Goal: Complete application form: Complete application form

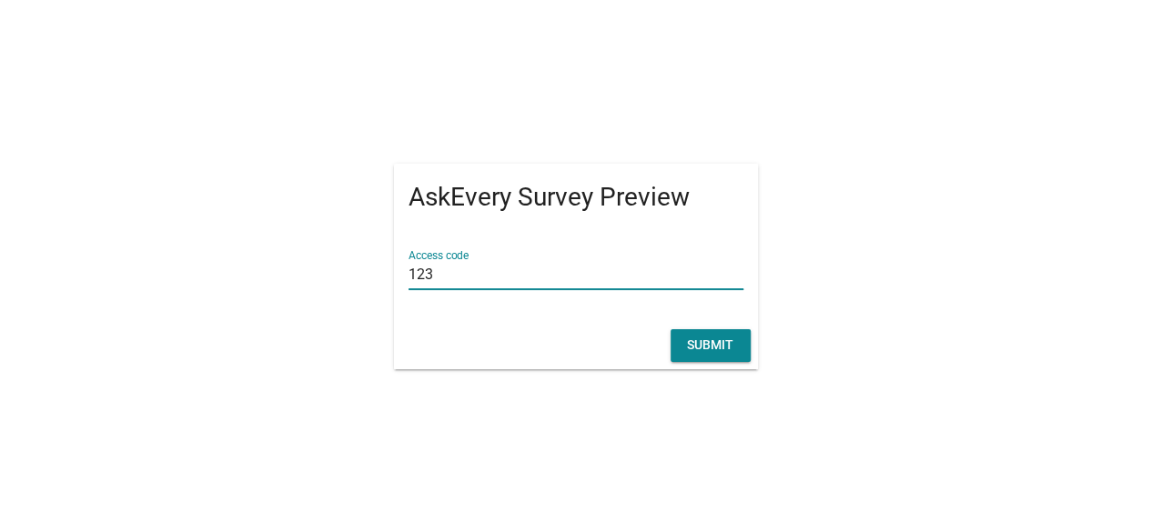
type input "123"
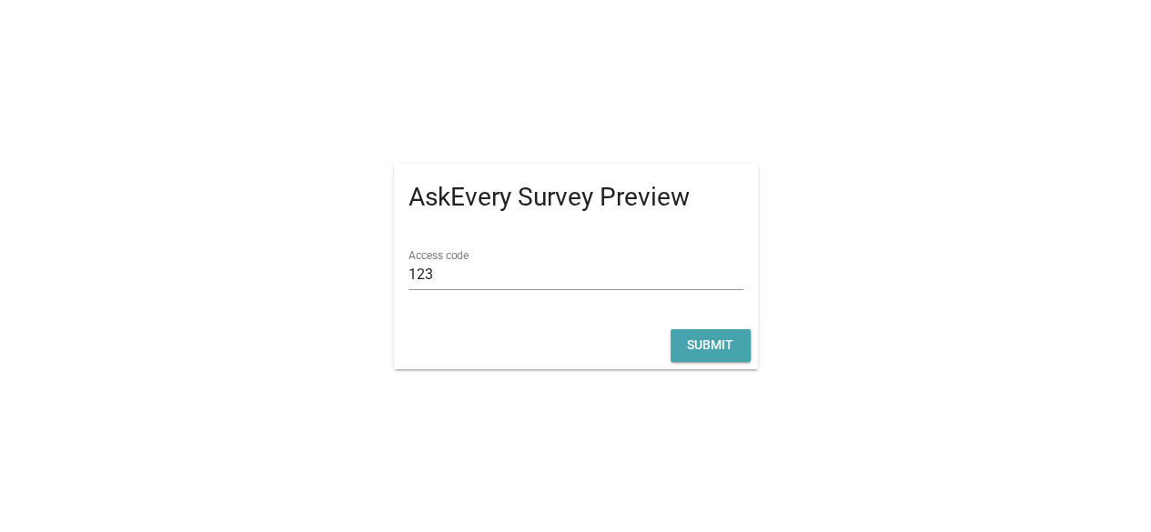
click at [719, 345] on div "Submit" at bounding box center [710, 345] width 51 height 19
click at [710, 346] on div "Submit" at bounding box center [710, 345] width 51 height 19
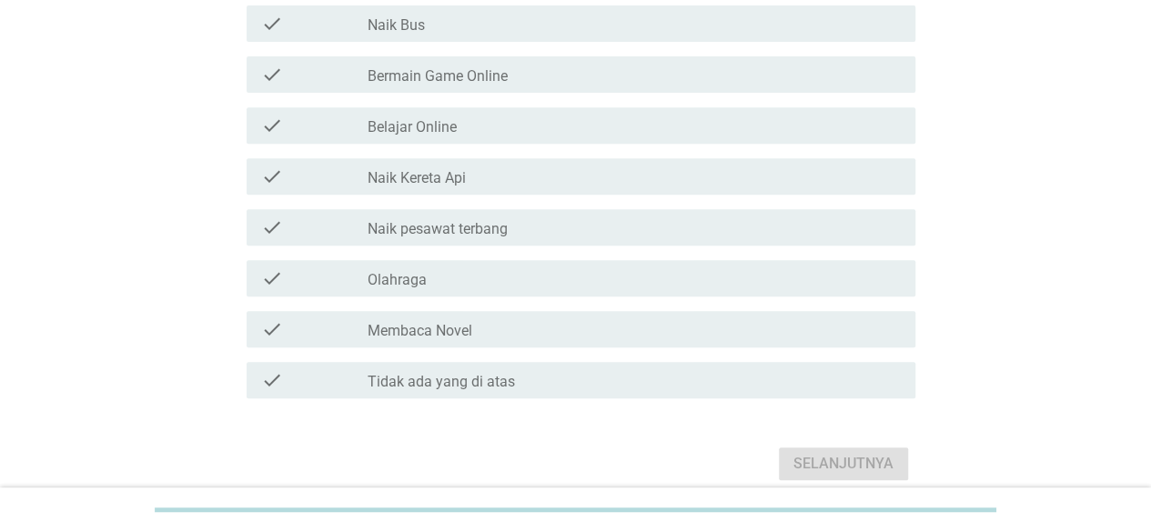
scroll to position [364, 0]
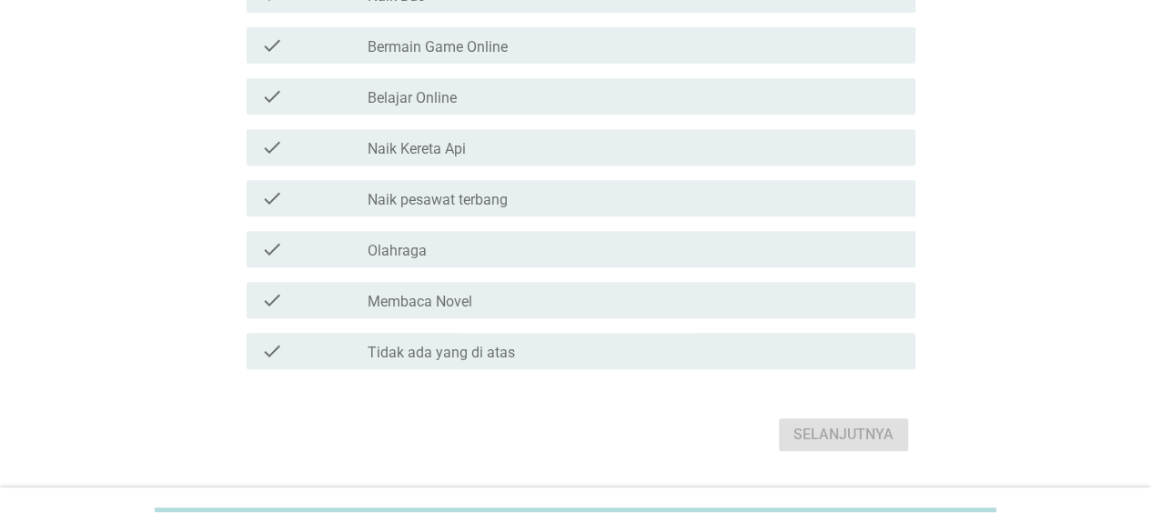
click at [548, 260] on div "check_box_outline_blank Olahraga" at bounding box center [633, 249] width 533 height 22
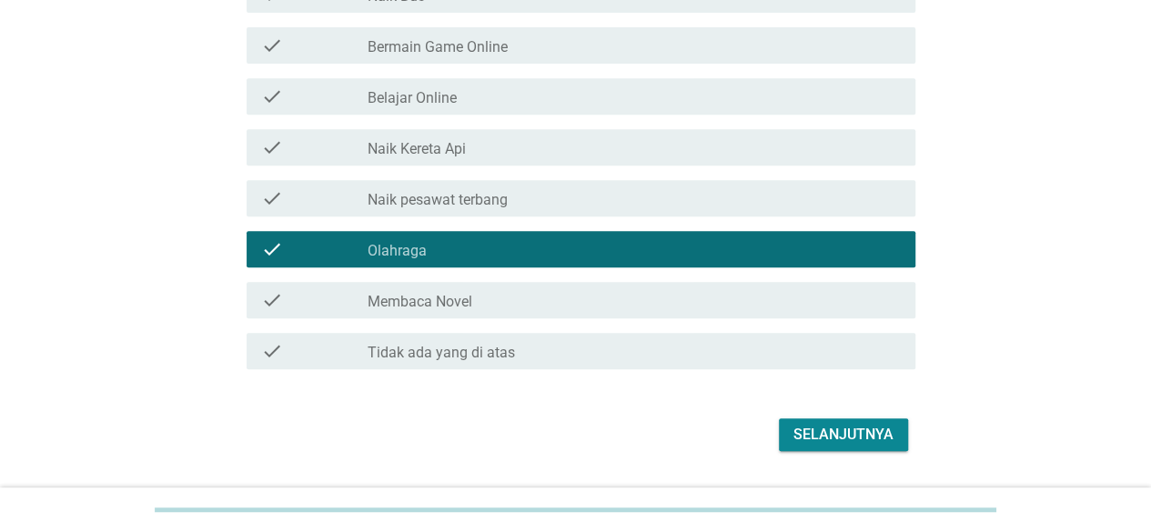
click at [840, 446] on div "Selanjutnya" at bounding box center [843, 435] width 100 height 22
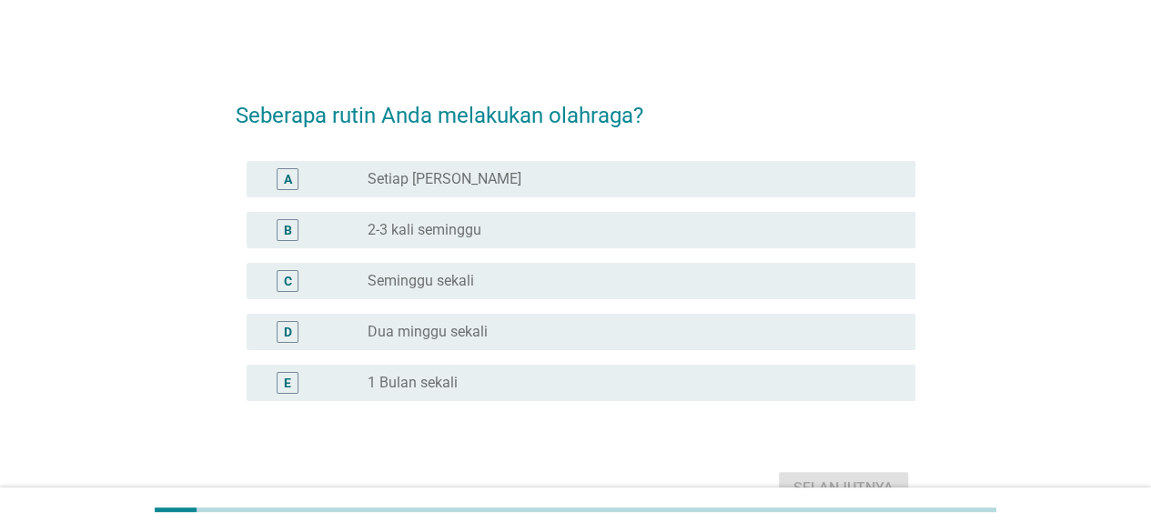
click at [561, 283] on div "radio_button_unchecked Seminggu sekali" at bounding box center [626, 281] width 518 height 18
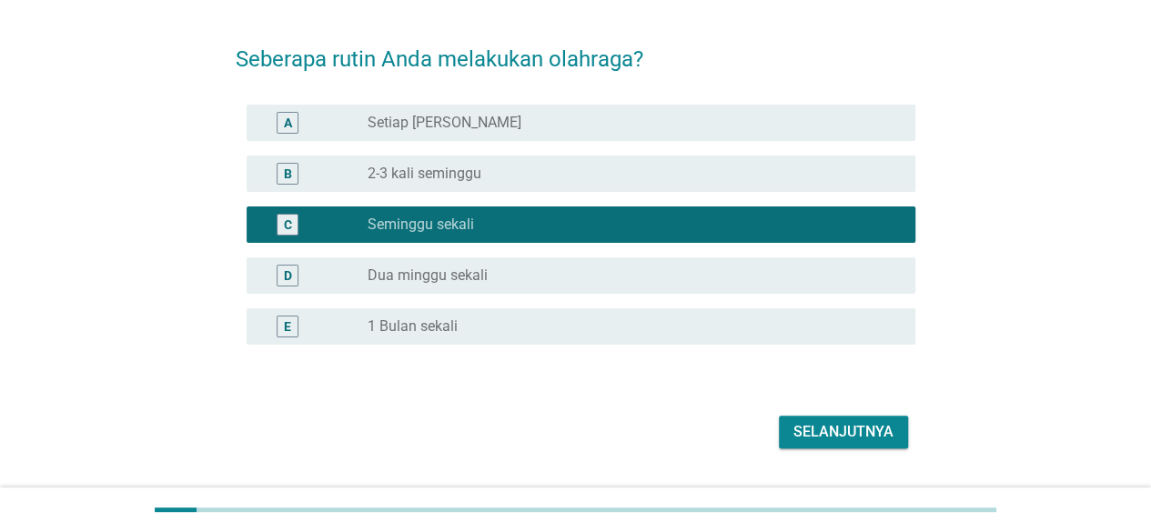
scroll to position [102, 0]
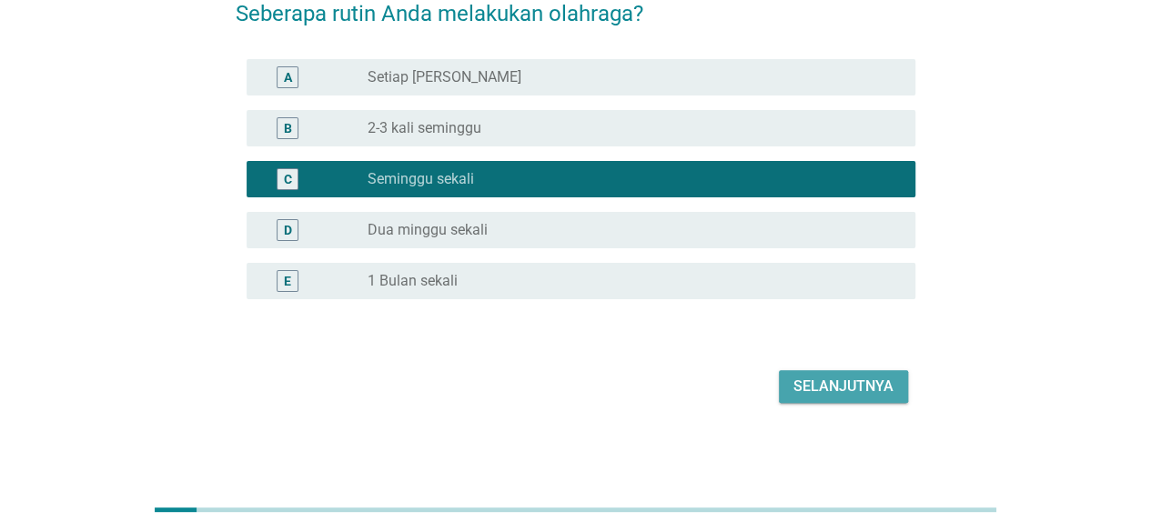
click at [824, 390] on div "Selanjutnya" at bounding box center [843, 387] width 100 height 22
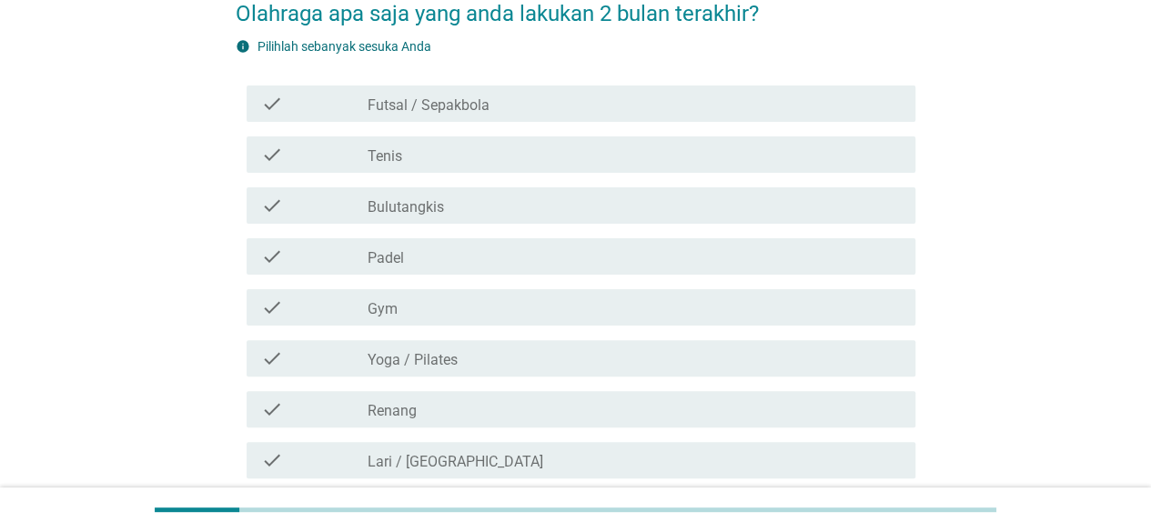
scroll to position [0, 0]
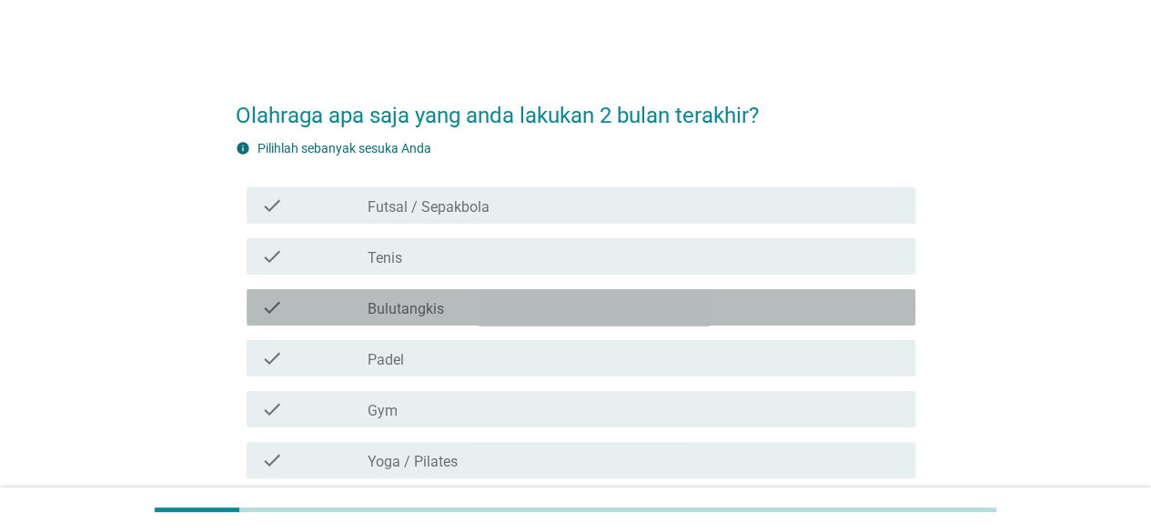
click at [644, 298] on div "check_box_outline_blank Bulutangkis" at bounding box center [633, 308] width 533 height 22
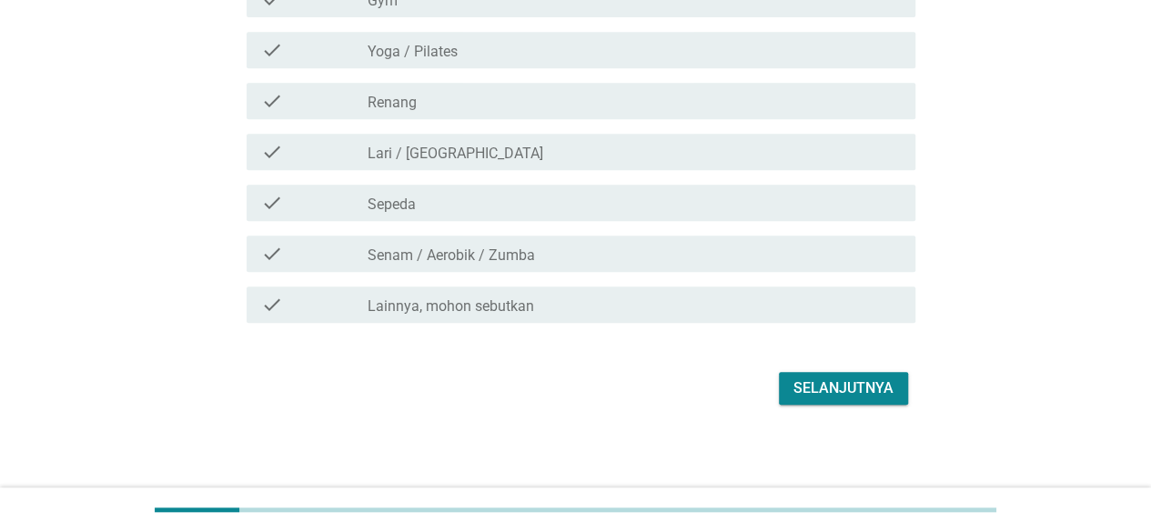
scroll to position [413, 0]
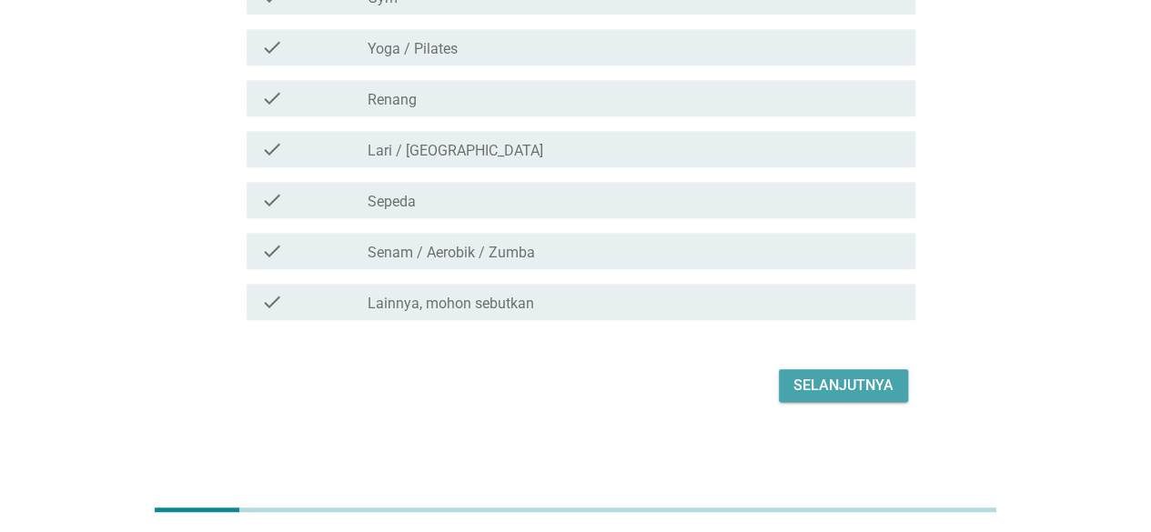
click at [822, 381] on div "Selanjutnya" at bounding box center [843, 386] width 100 height 22
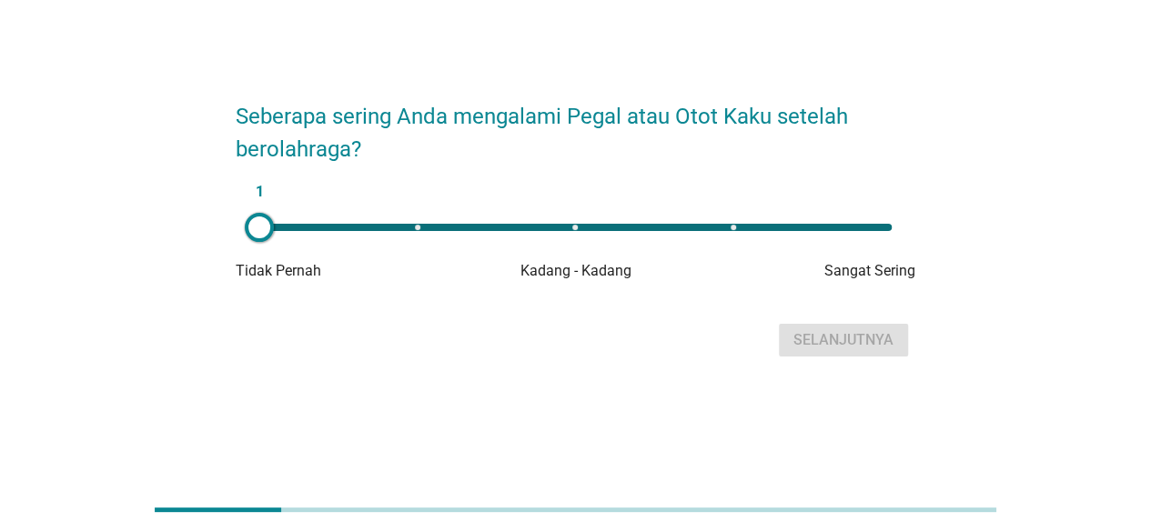
scroll to position [0, 0]
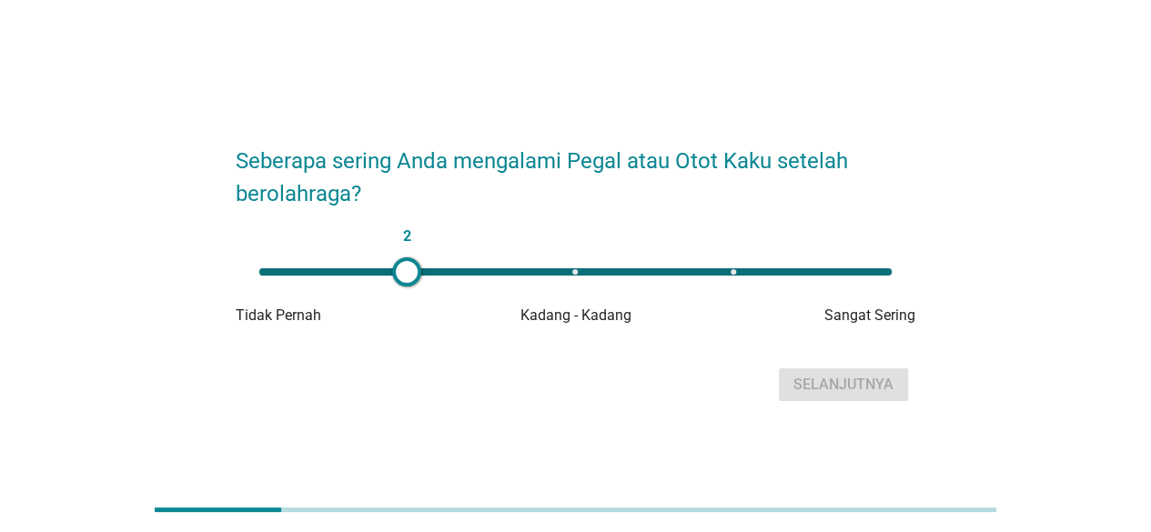
type input "3"
drag, startPoint x: 267, startPoint y: 267, endPoint x: 574, endPoint y: 296, distance: 308.8
click at [574, 296] on div "3 Tidak Pernah Kadang - Kadang Sangat Sering" at bounding box center [575, 290] width 679 height 73
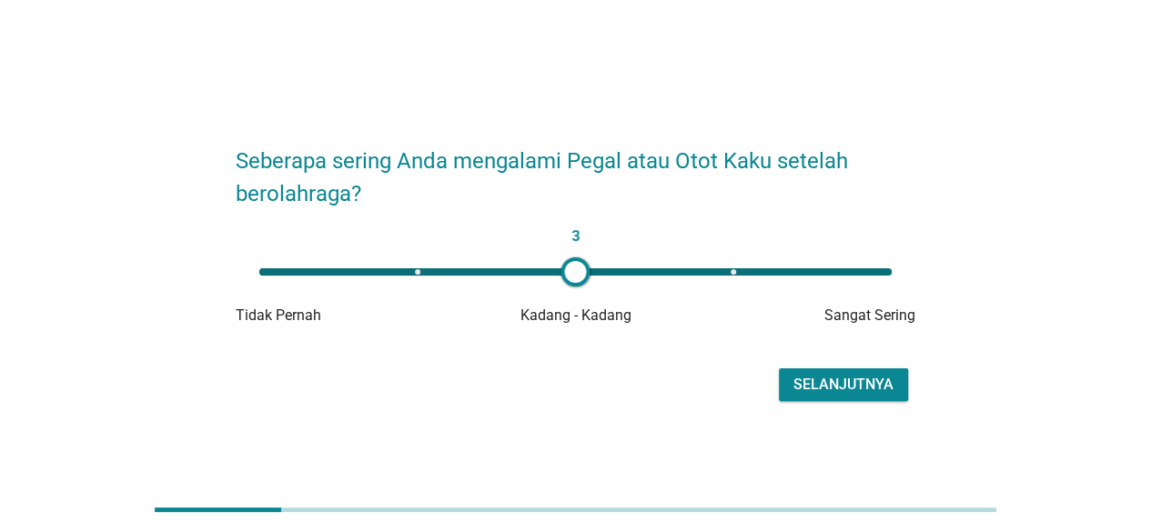
click at [828, 382] on div "Selanjutnya" at bounding box center [843, 385] width 100 height 22
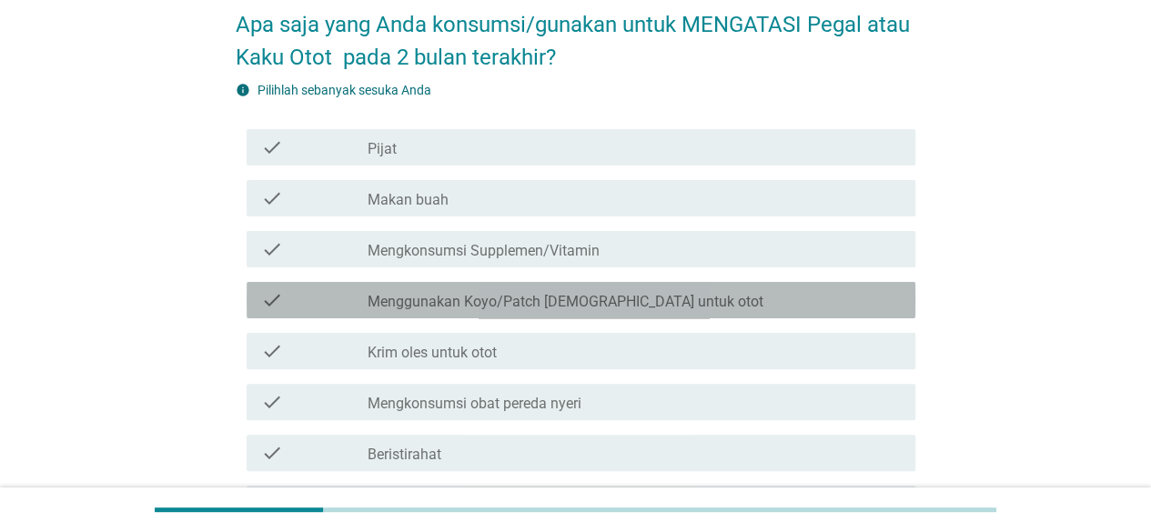
click at [600, 295] on label "Menggunakan Koyo/Patch [DEMOGRAPHIC_DATA] untuk otot" at bounding box center [565, 302] width 396 height 18
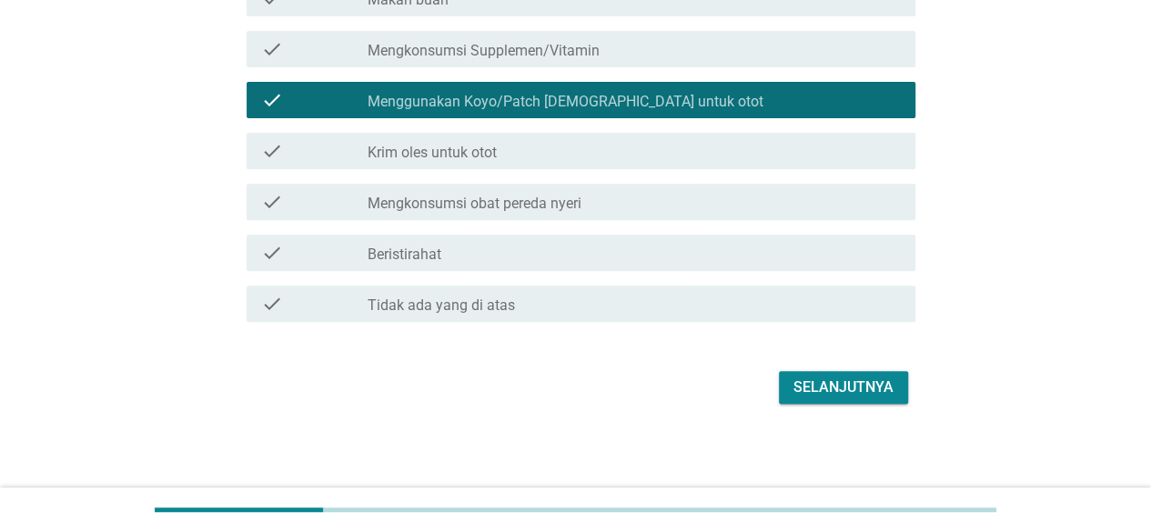
scroll to position [293, 0]
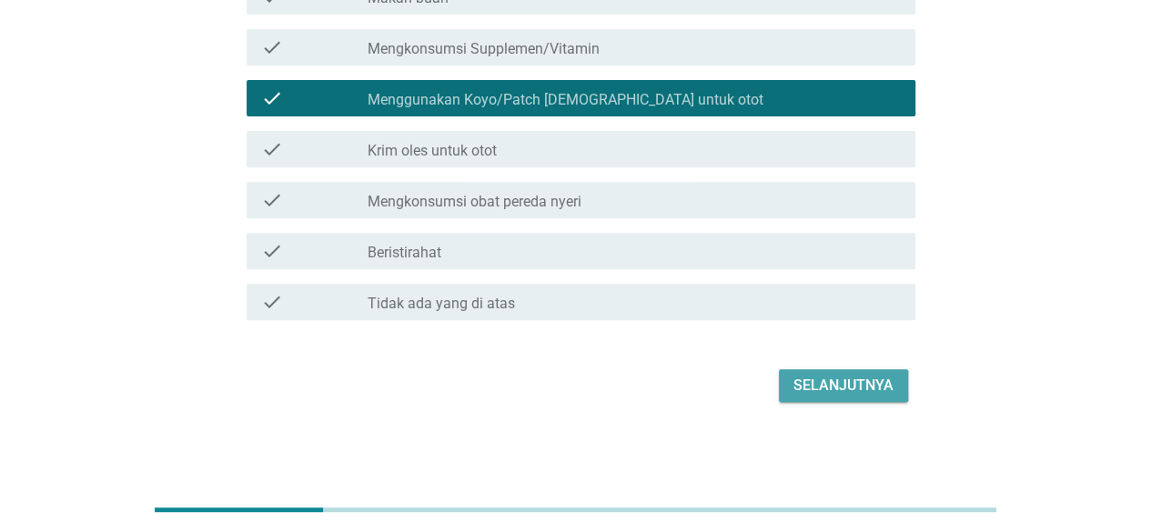
click at [840, 377] on div "Selanjutnya" at bounding box center [843, 386] width 100 height 22
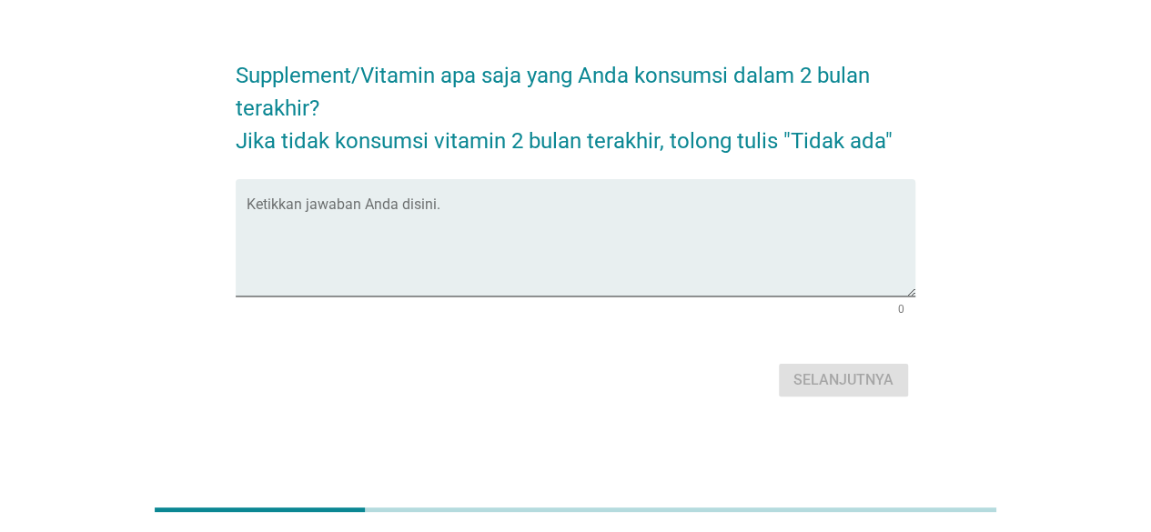
scroll to position [0, 0]
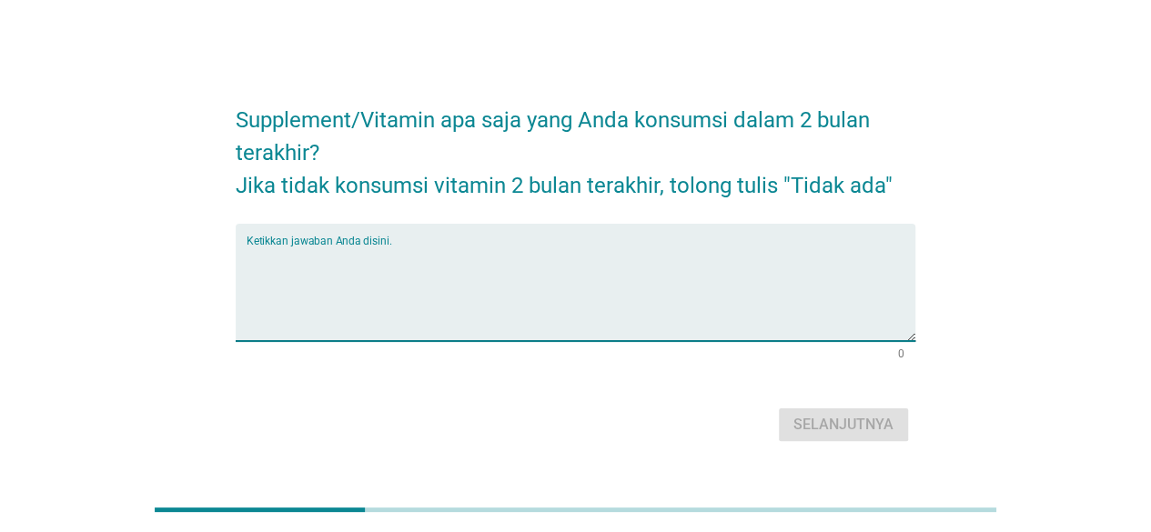
click at [634, 301] on textarea "Ketikkan jawaban Anda disini." at bounding box center [581, 294] width 669 height 96
type textarea "tidak ada"
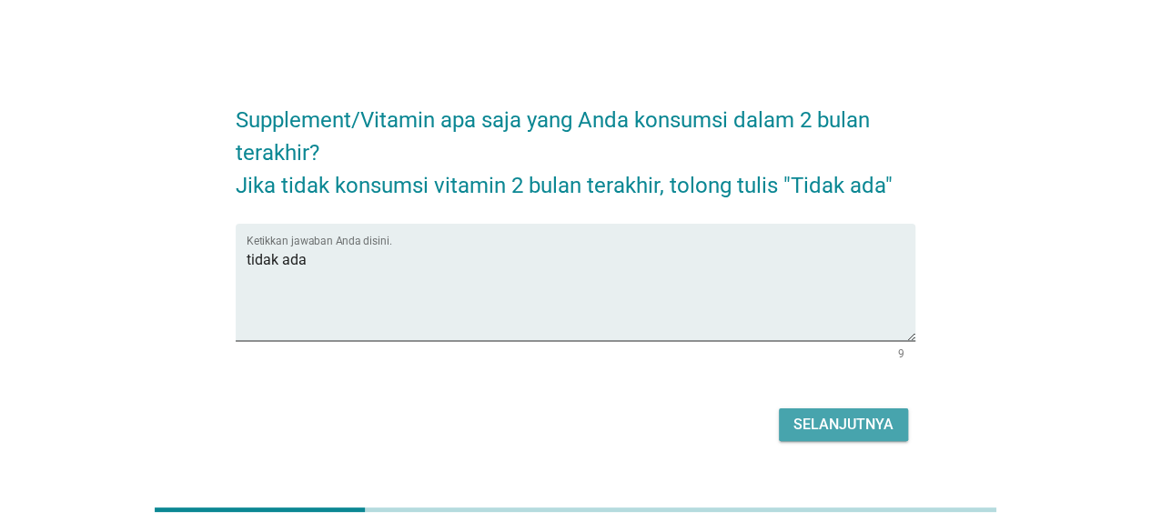
click at [835, 418] on div "Selanjutnya" at bounding box center [843, 425] width 100 height 22
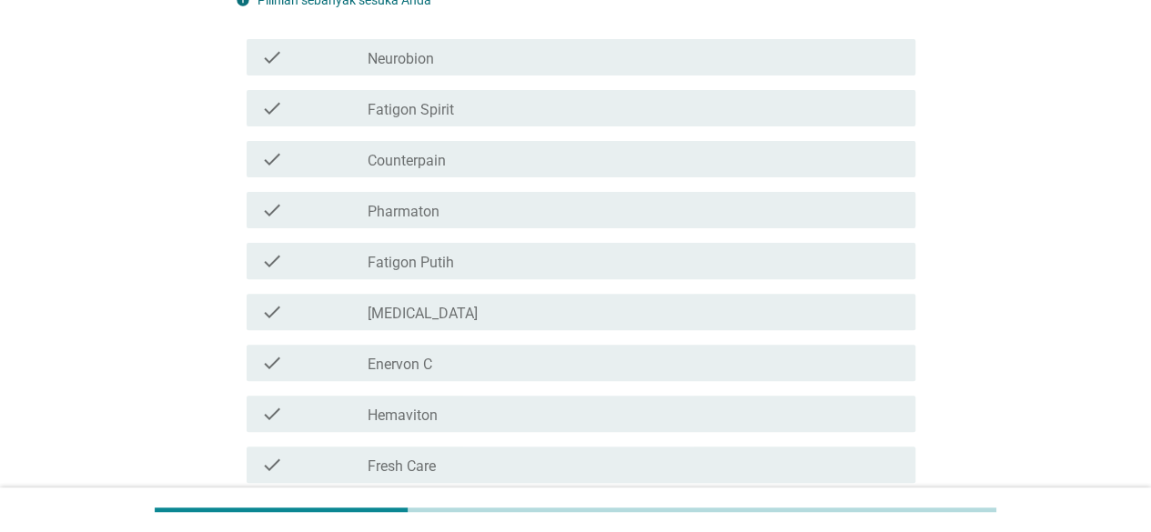
scroll to position [182, 0]
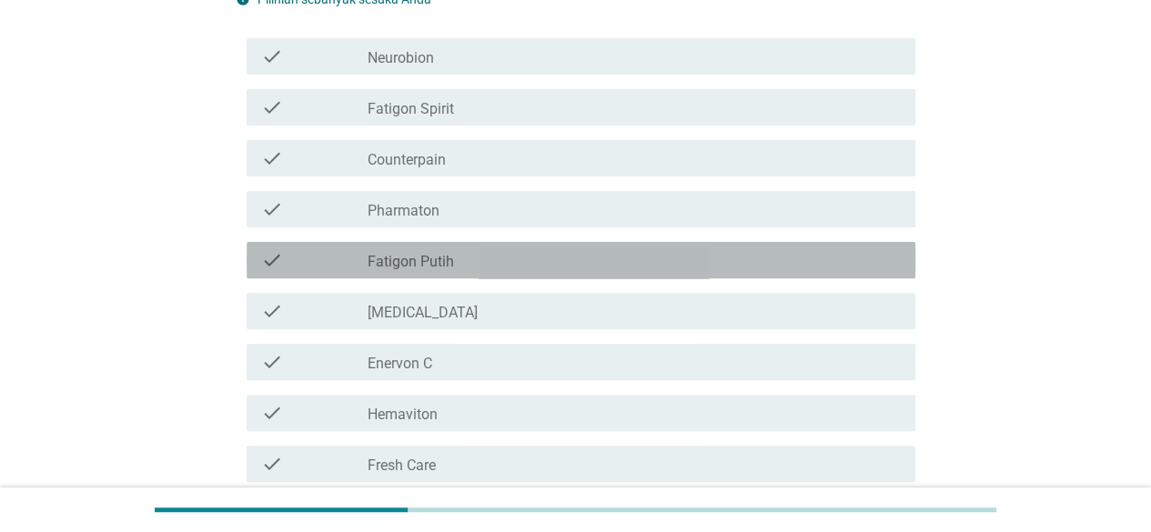
click at [524, 254] on div "check_box_outline_blank Fatigon Putih" at bounding box center [633, 260] width 533 height 22
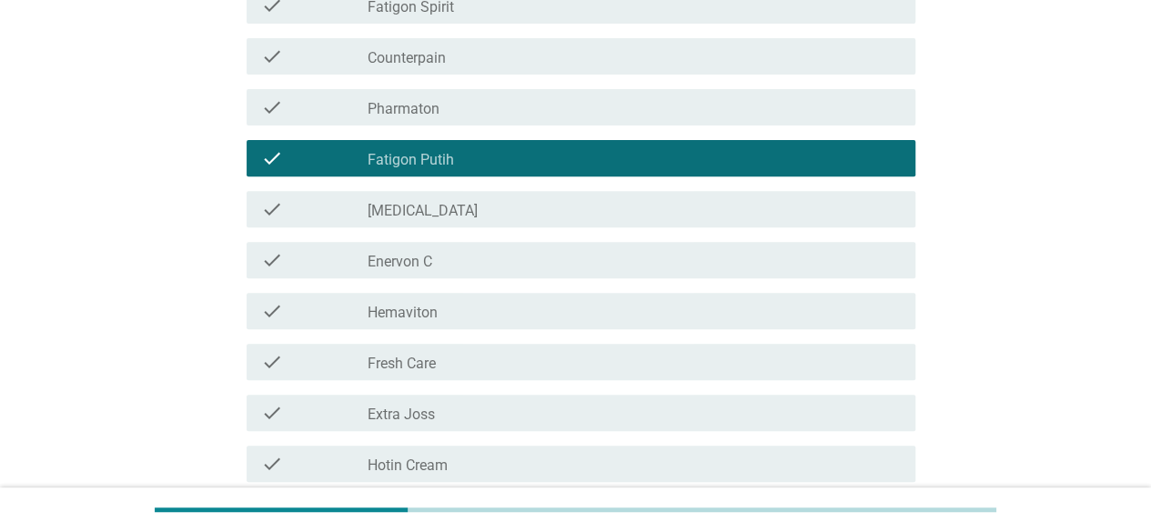
scroll to position [455, 0]
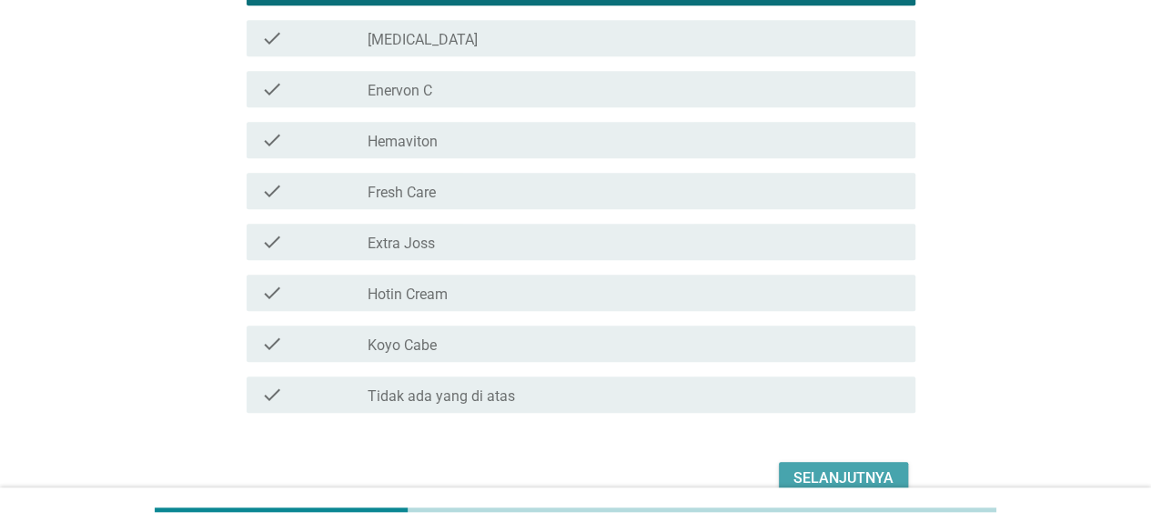
click at [852, 468] on div "Selanjutnya" at bounding box center [843, 479] width 100 height 22
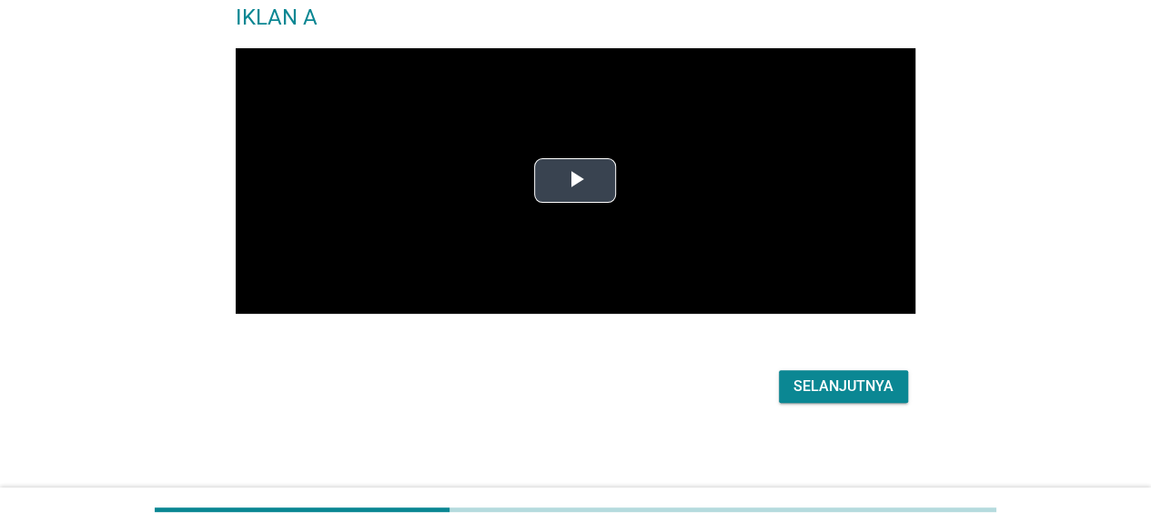
scroll to position [132, 0]
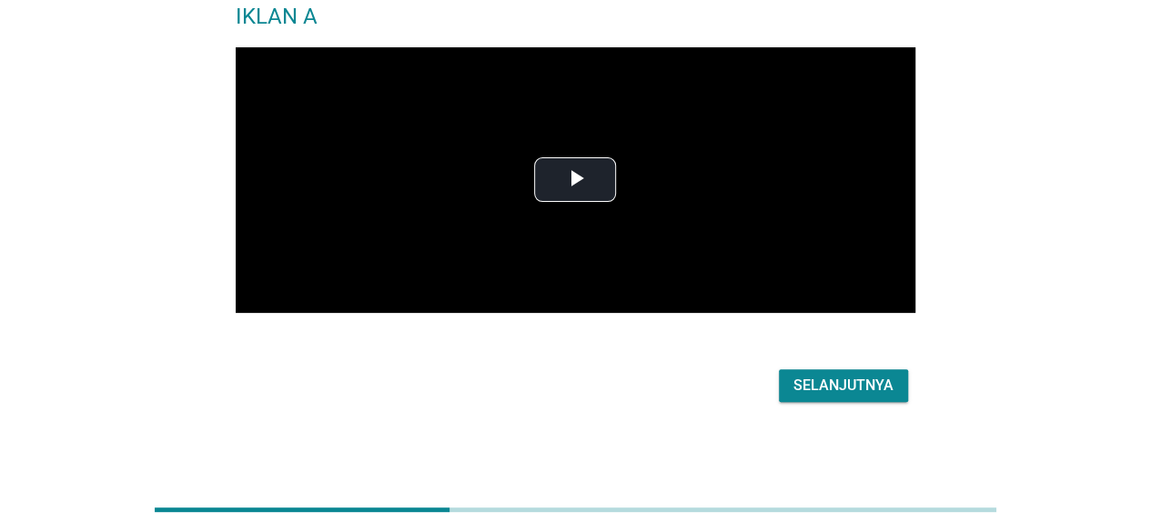
click at [839, 381] on div "Selanjutnya" at bounding box center [843, 386] width 100 height 22
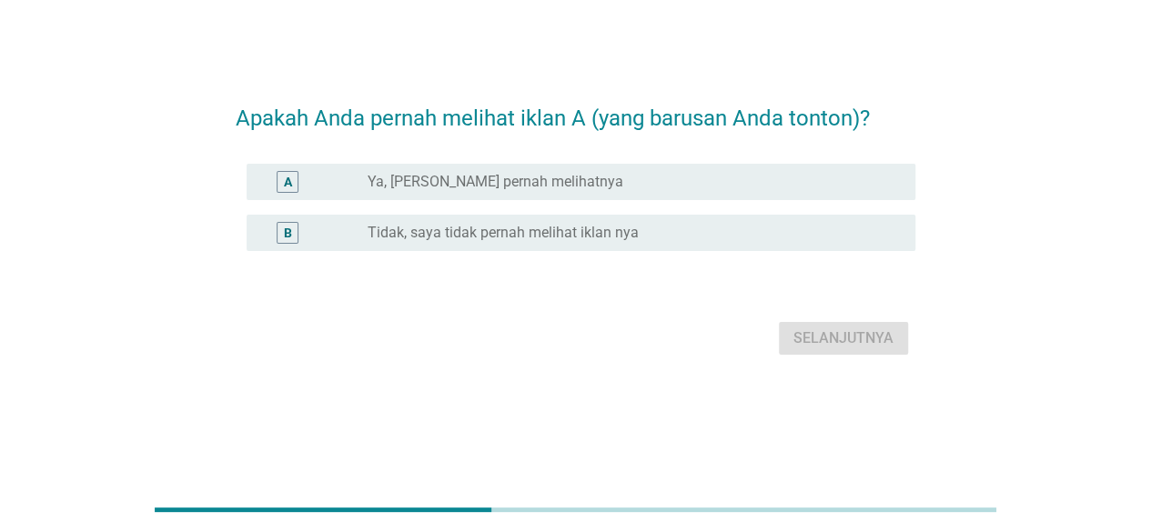
scroll to position [0, 0]
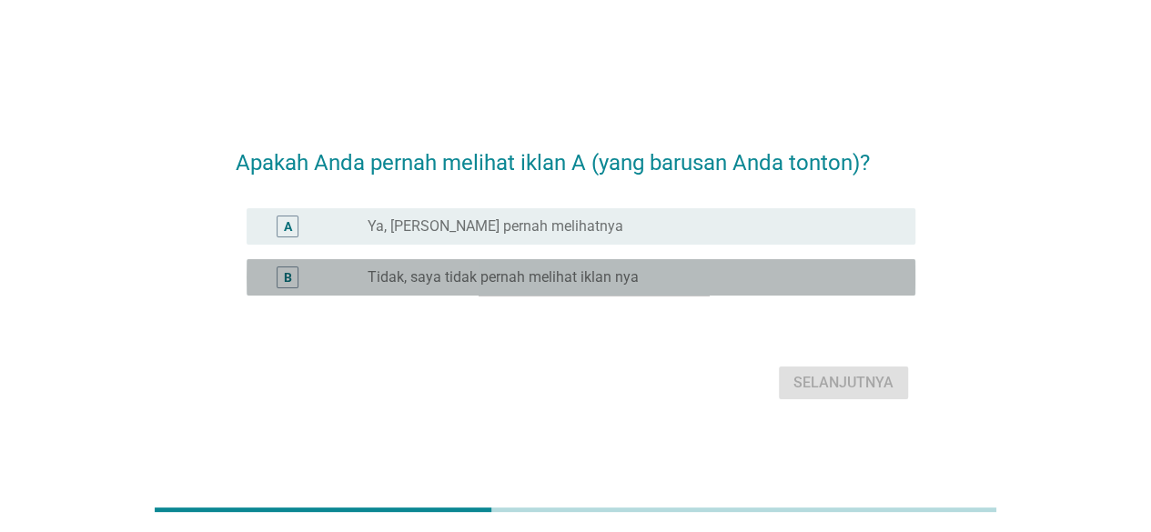
click at [488, 277] on label "Tidak, saya tidak pernah melihat iklan nya" at bounding box center [502, 277] width 271 height 18
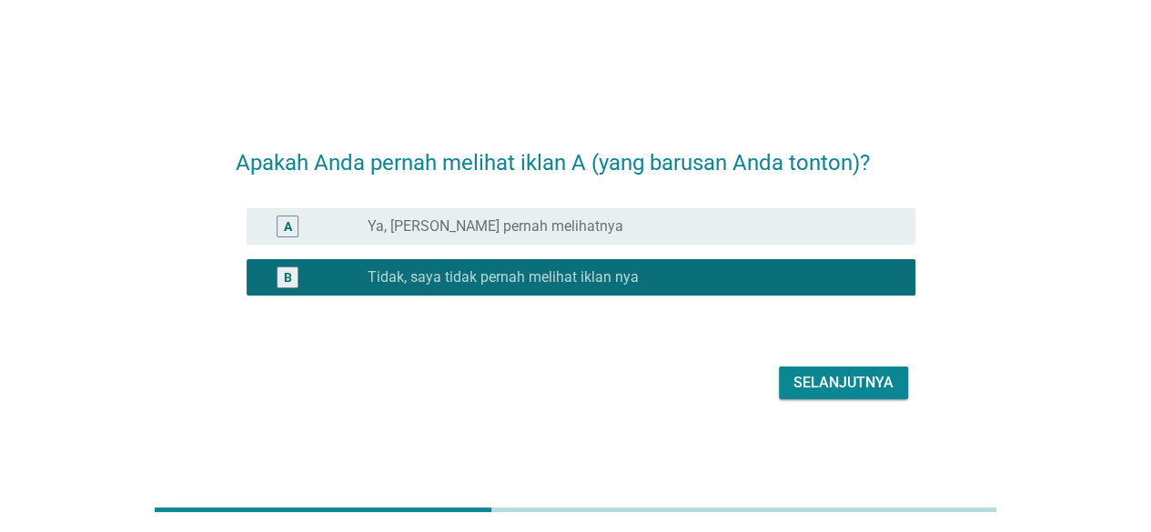
click at [840, 383] on div "Selanjutnya" at bounding box center [843, 383] width 100 height 22
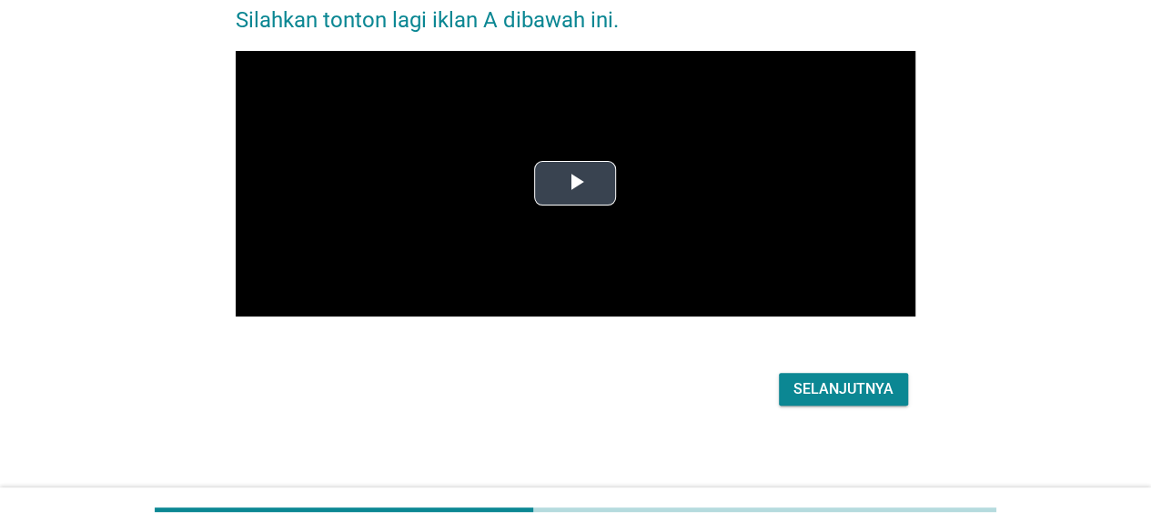
scroll to position [99, 0]
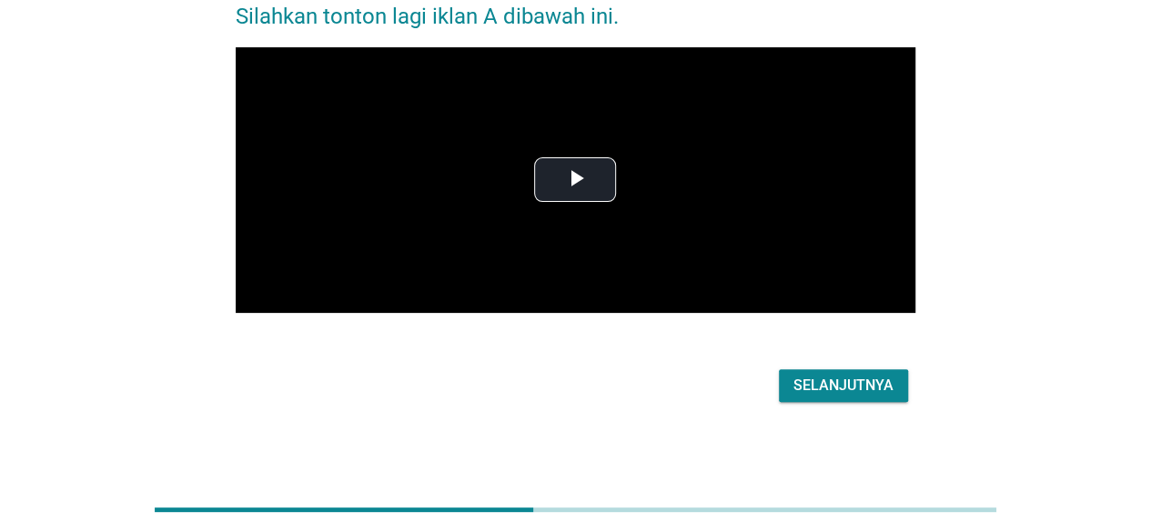
click at [819, 380] on div "Selanjutnya" at bounding box center [843, 386] width 100 height 22
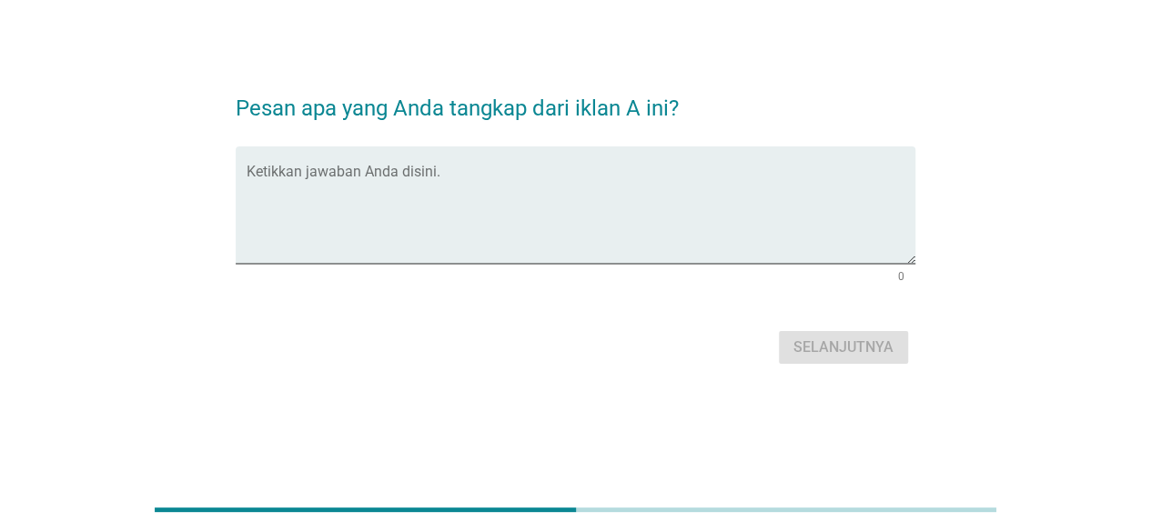
scroll to position [0, 0]
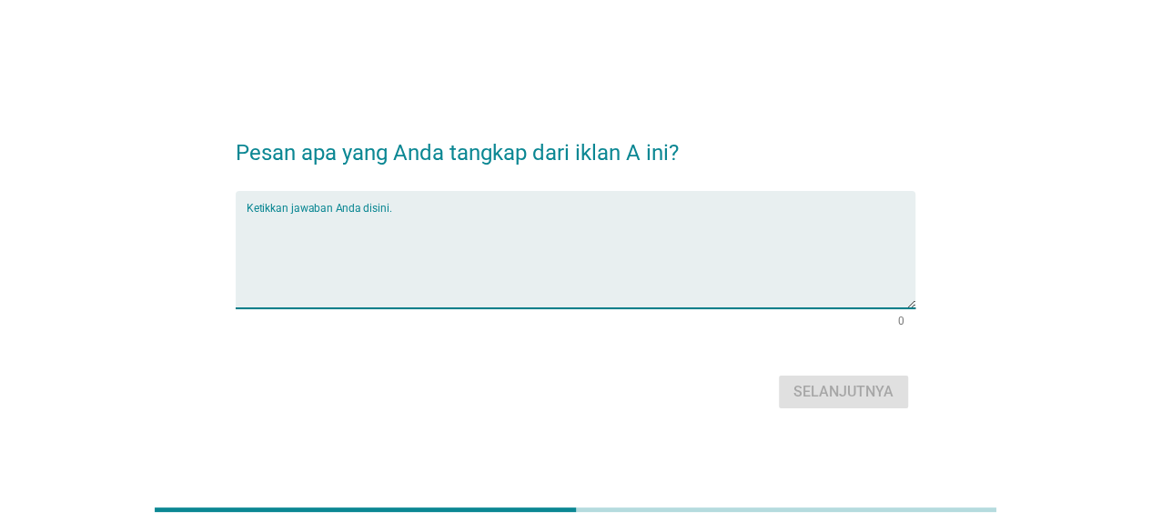
click at [541, 250] on textarea "Ketikkan jawaban Anda disini." at bounding box center [581, 261] width 669 height 96
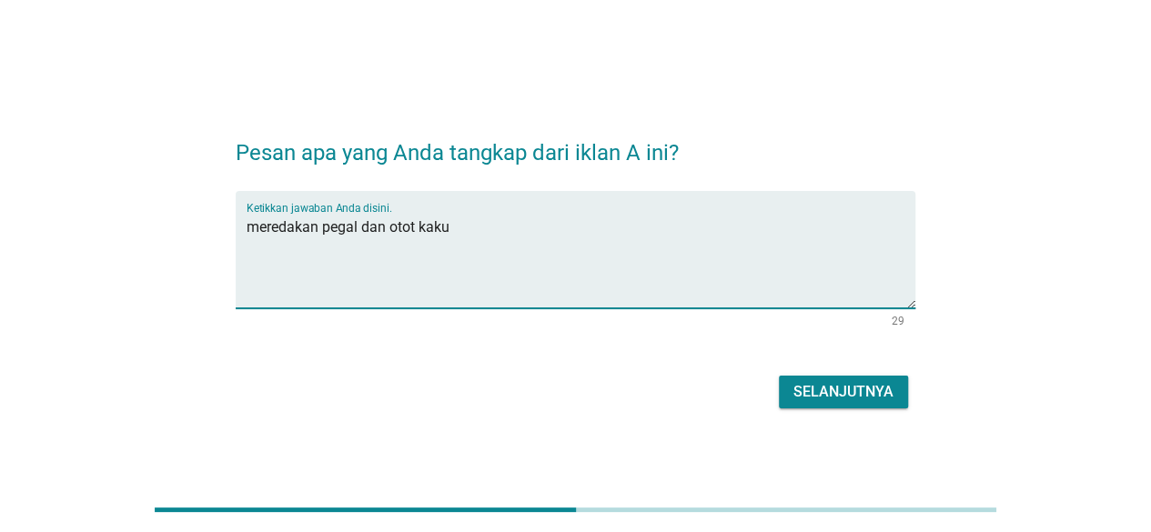
type textarea "meredakan pegal dan otot kaku"
click at [825, 395] on div "Selanjutnya" at bounding box center [843, 392] width 100 height 22
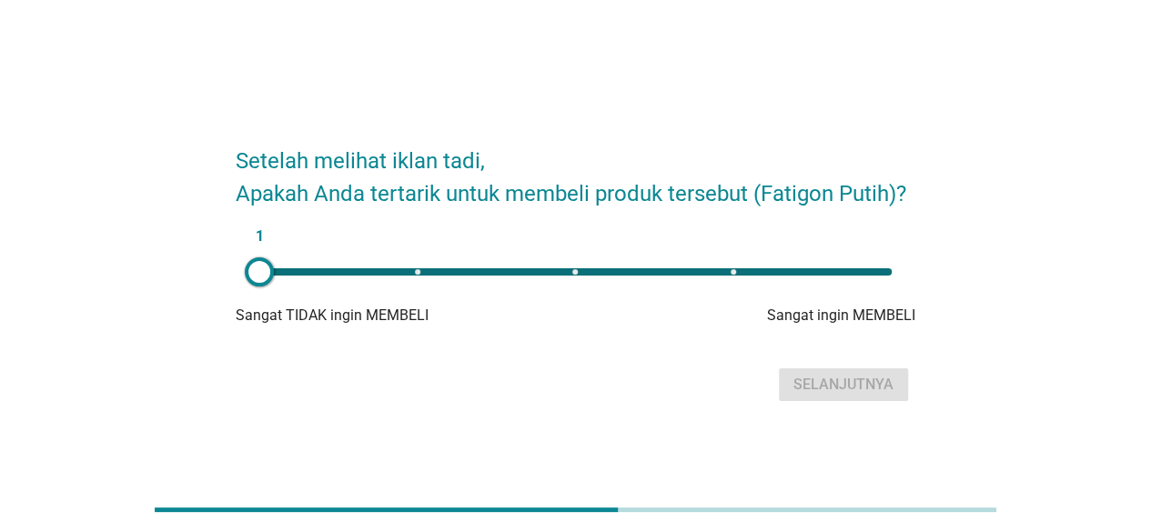
type input "3"
drag, startPoint x: 253, startPoint y: 277, endPoint x: 571, endPoint y: 305, distance: 319.5
click at [571, 305] on div "3 Sangat TIDAK ingin MEMBELI Sangat ingin MEMBELI" at bounding box center [575, 290] width 679 height 73
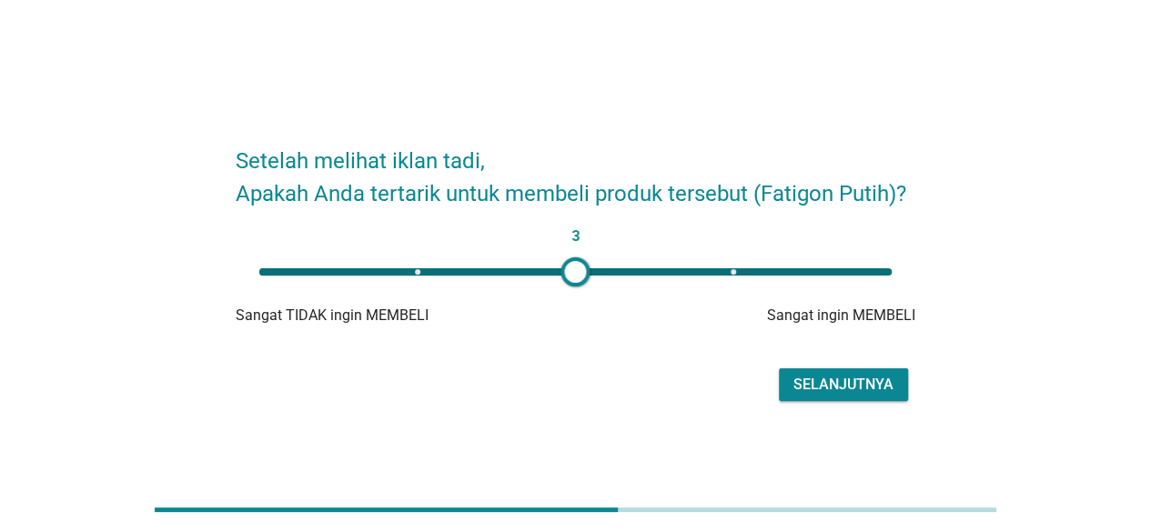
click at [842, 374] on div "Selanjutnya" at bounding box center [843, 385] width 100 height 22
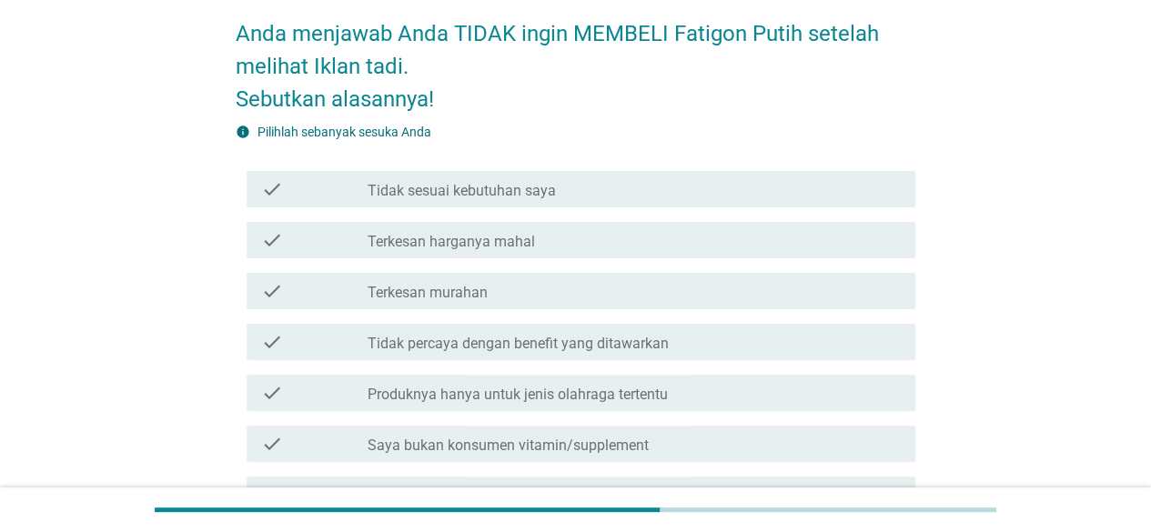
scroll to position [182, 0]
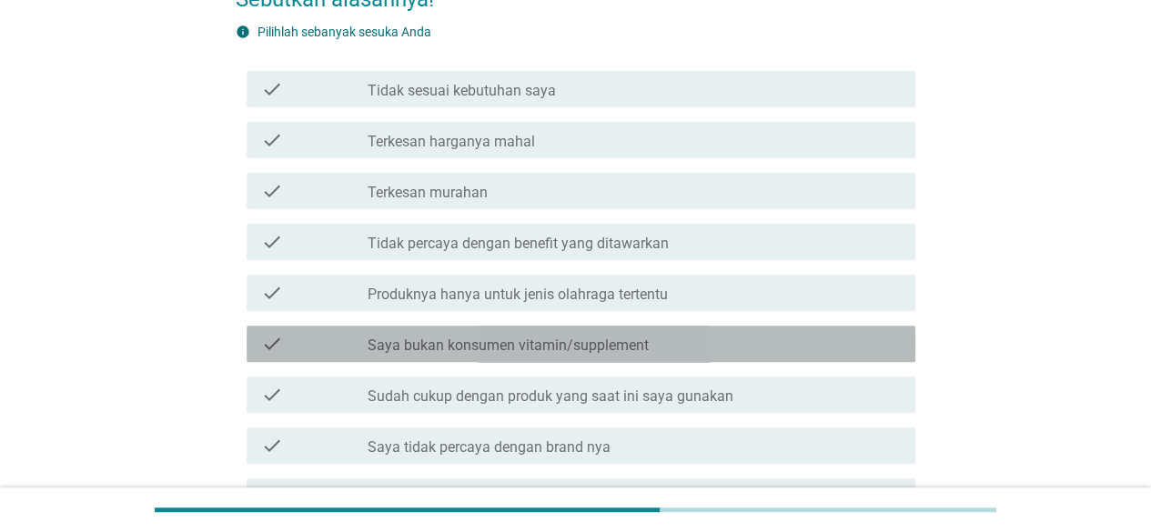
click at [597, 349] on label "Saya bukan konsumen vitamin/supplement" at bounding box center [507, 346] width 281 height 18
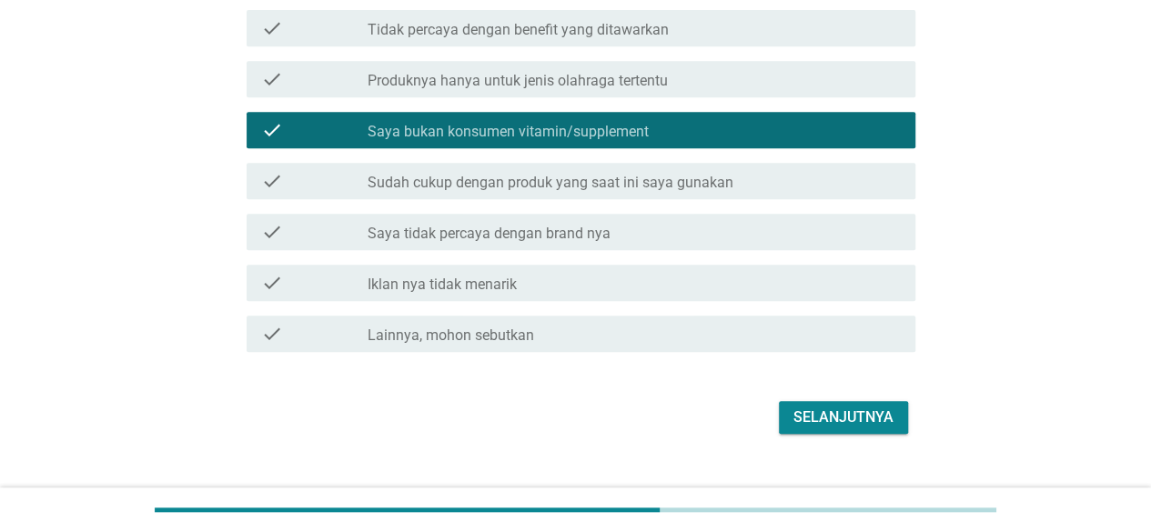
scroll to position [428, 0]
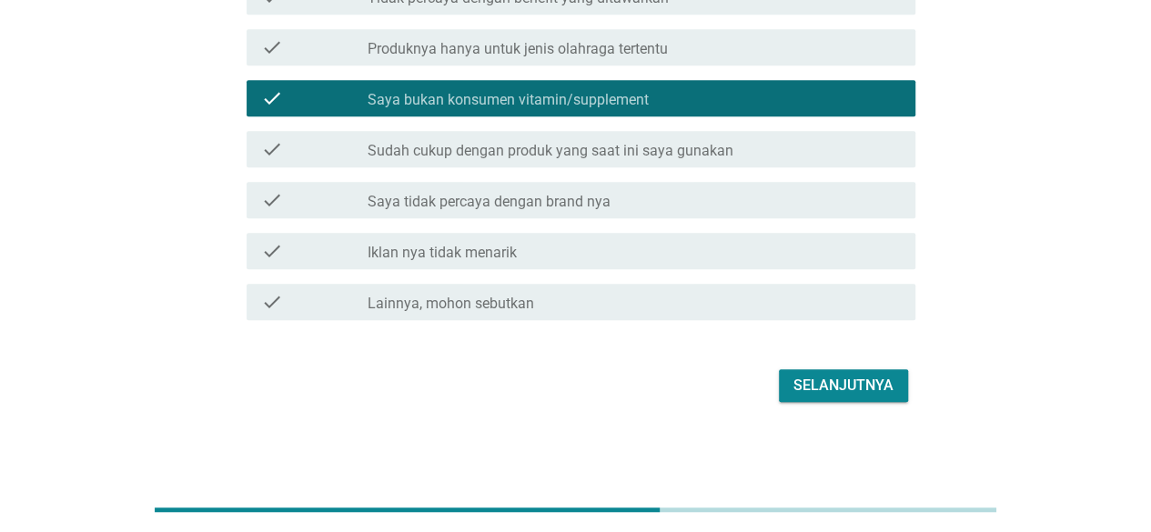
click at [809, 376] on div "Selanjutnya" at bounding box center [843, 386] width 100 height 22
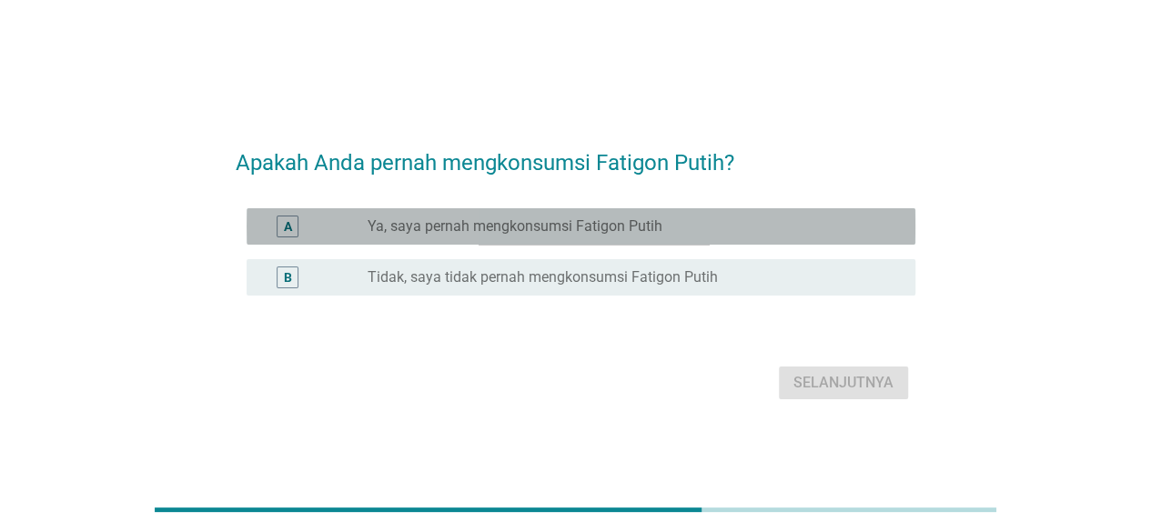
click at [520, 227] on label "Ya, saya pernah mengkonsumsi Fatigon Putih" at bounding box center [514, 226] width 295 height 18
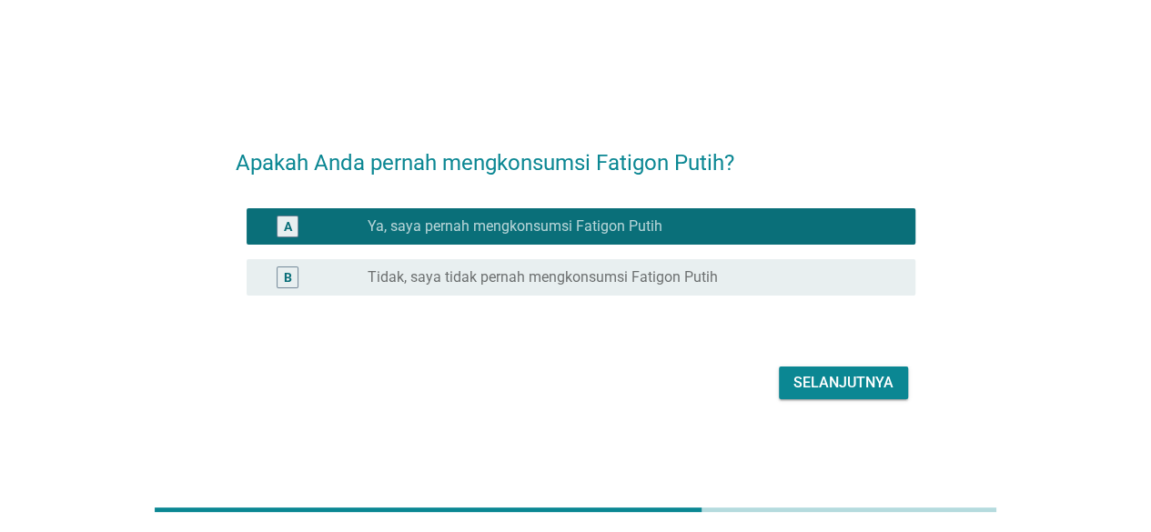
click at [853, 374] on div "Selanjutnya" at bounding box center [843, 383] width 100 height 22
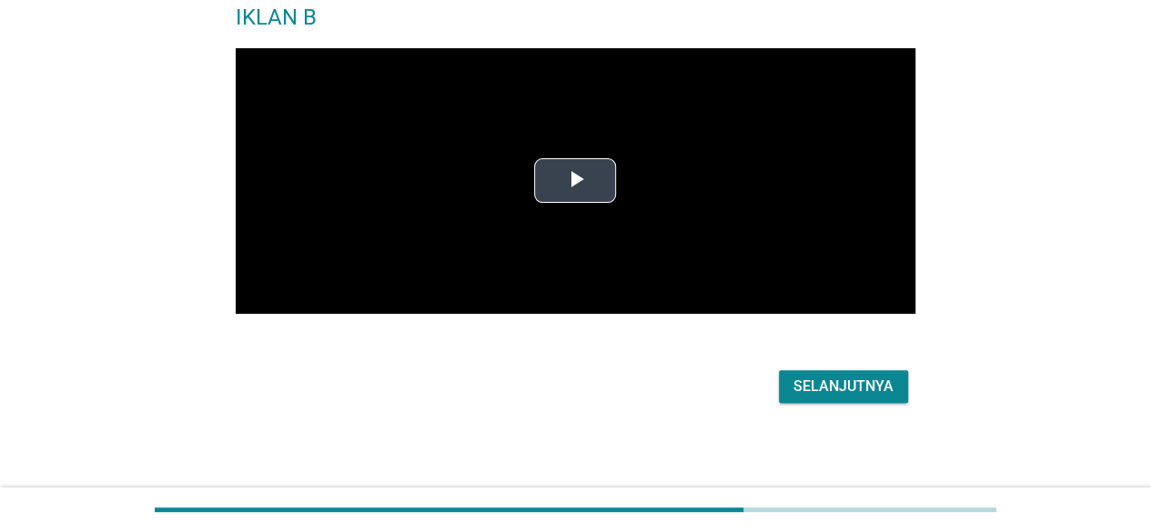
scroll to position [132, 0]
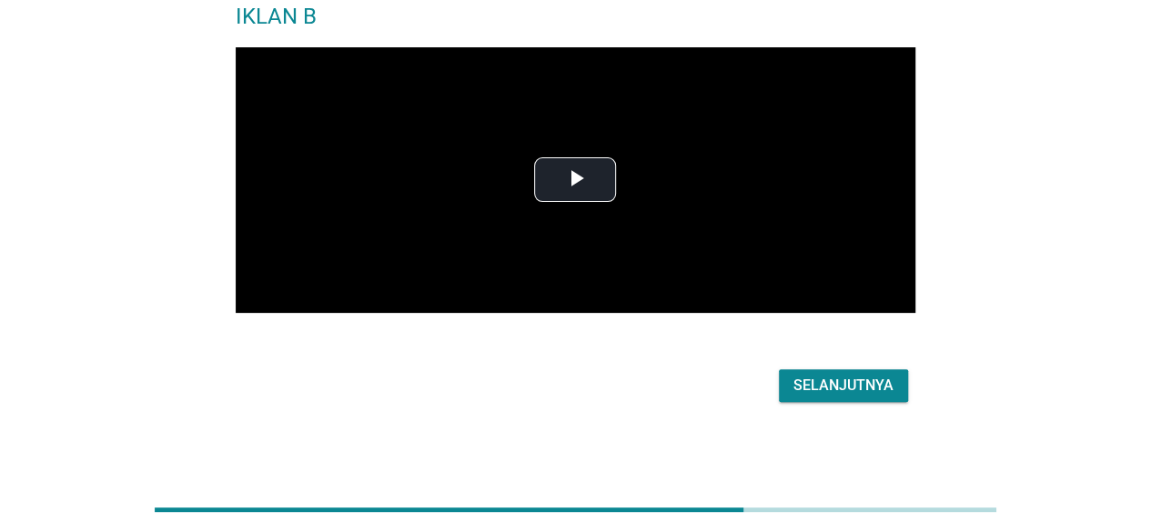
click at [835, 387] on div "Selanjutnya" at bounding box center [843, 386] width 100 height 22
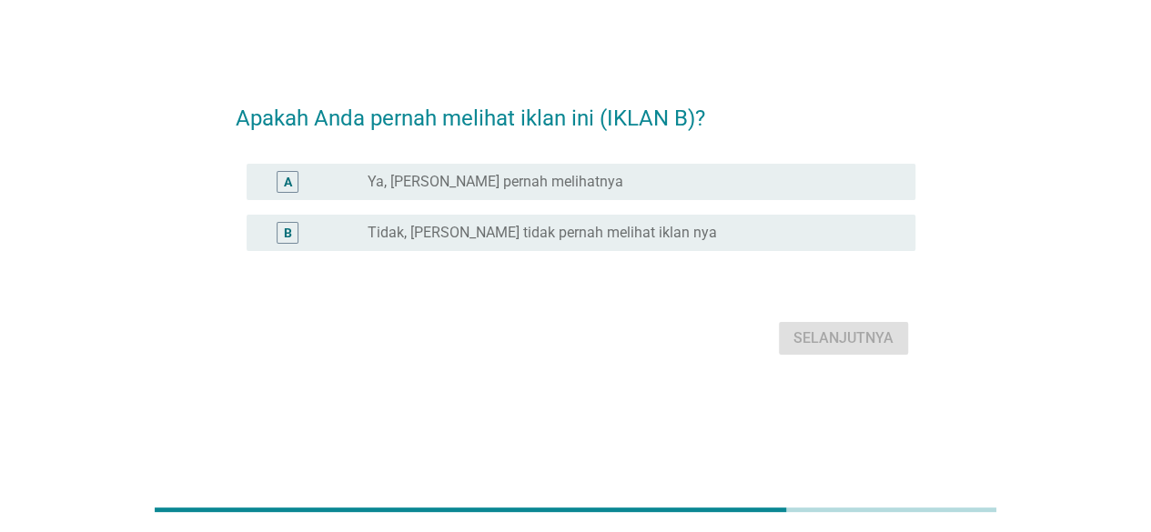
scroll to position [0, 0]
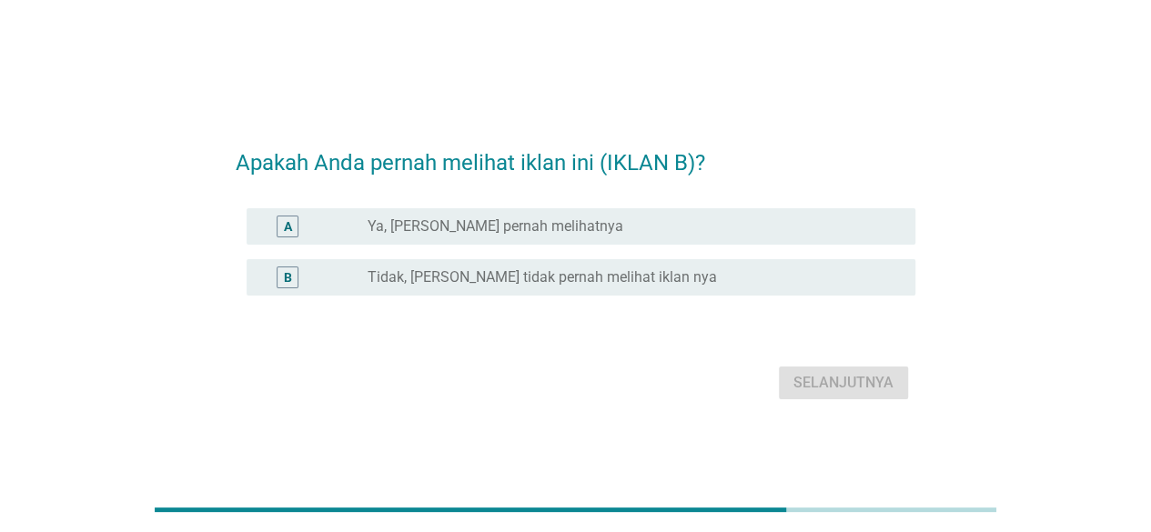
click at [515, 233] on label "Ya, [PERSON_NAME] pernah melihatnya" at bounding box center [495, 226] width 256 height 18
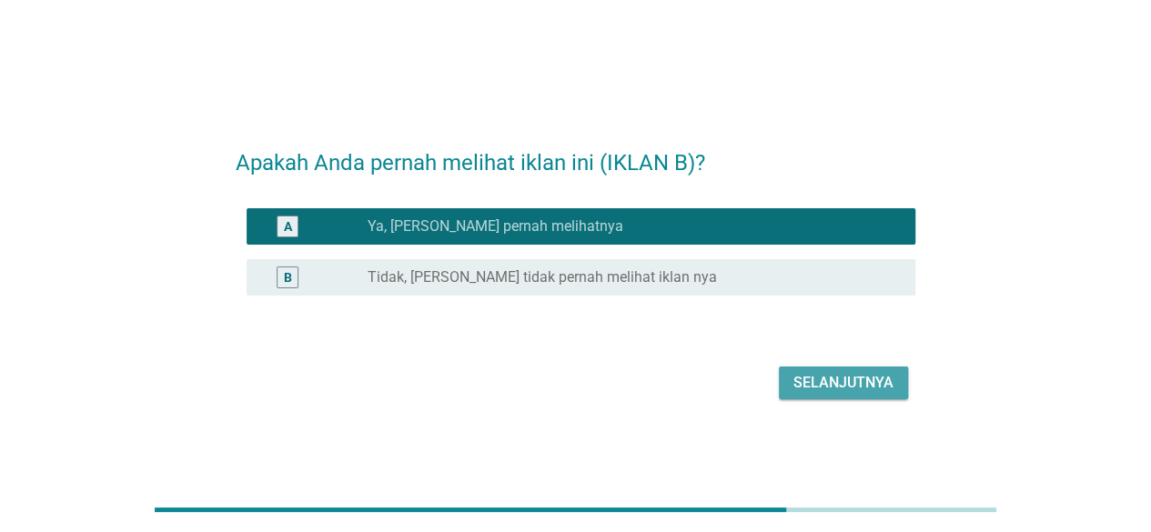
click at [825, 382] on div "Selanjutnya" at bounding box center [843, 383] width 100 height 22
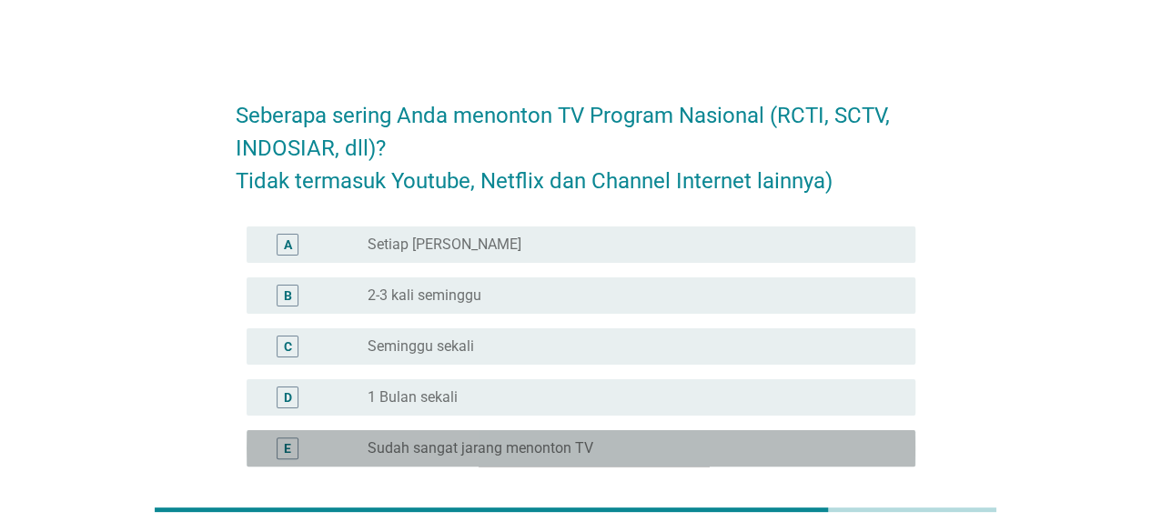
click at [513, 448] on label "Sudah sangat jarang menonton TV" at bounding box center [480, 448] width 226 height 18
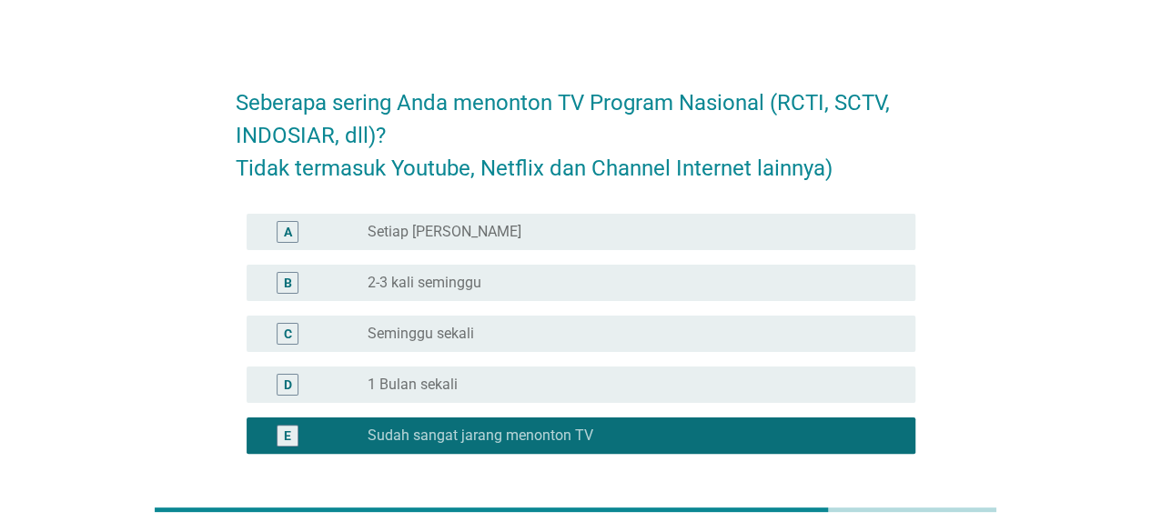
scroll to position [167, 0]
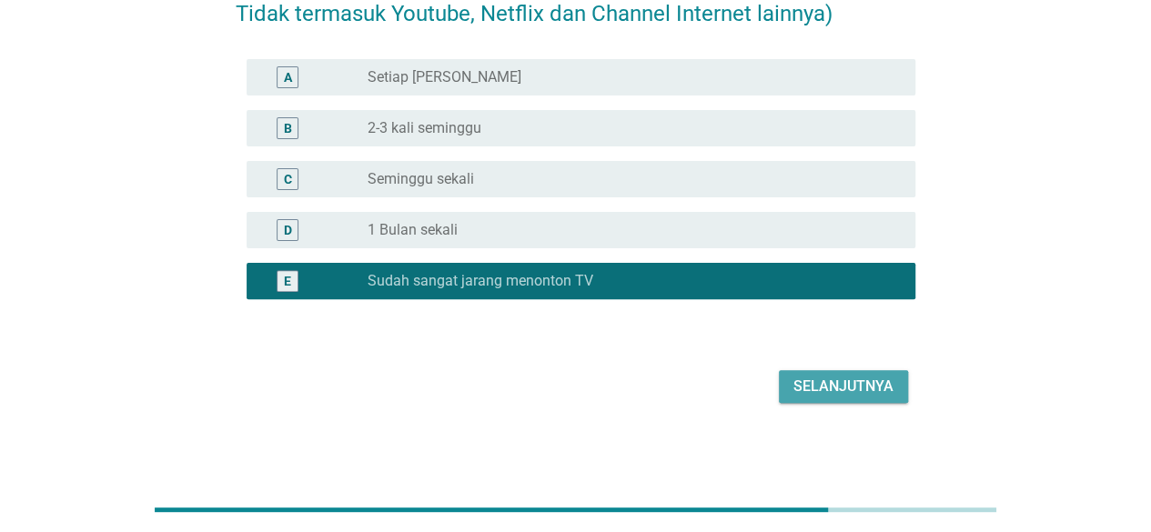
click at [811, 384] on div "Selanjutnya" at bounding box center [843, 387] width 100 height 22
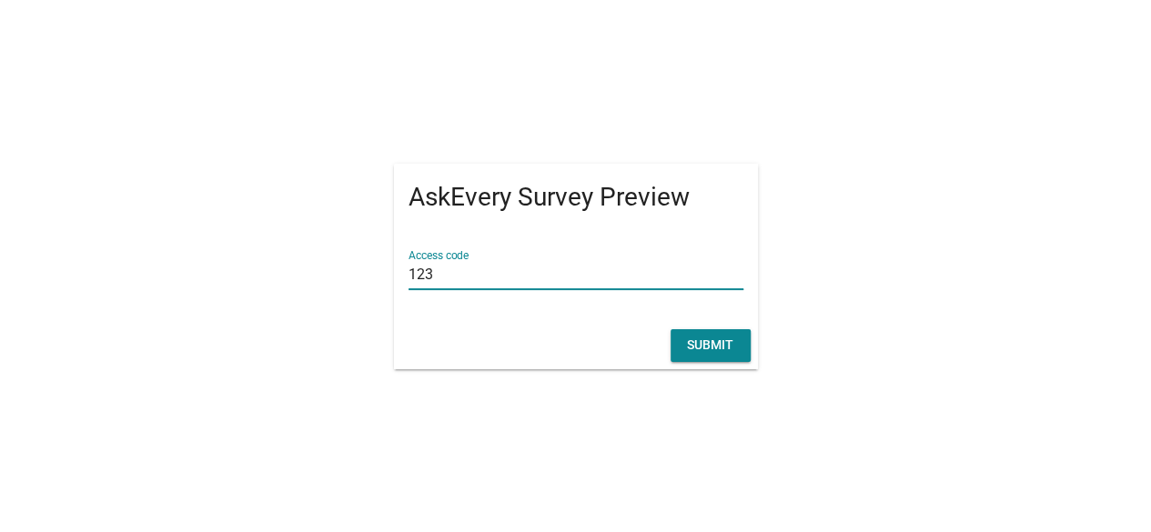
type input "123"
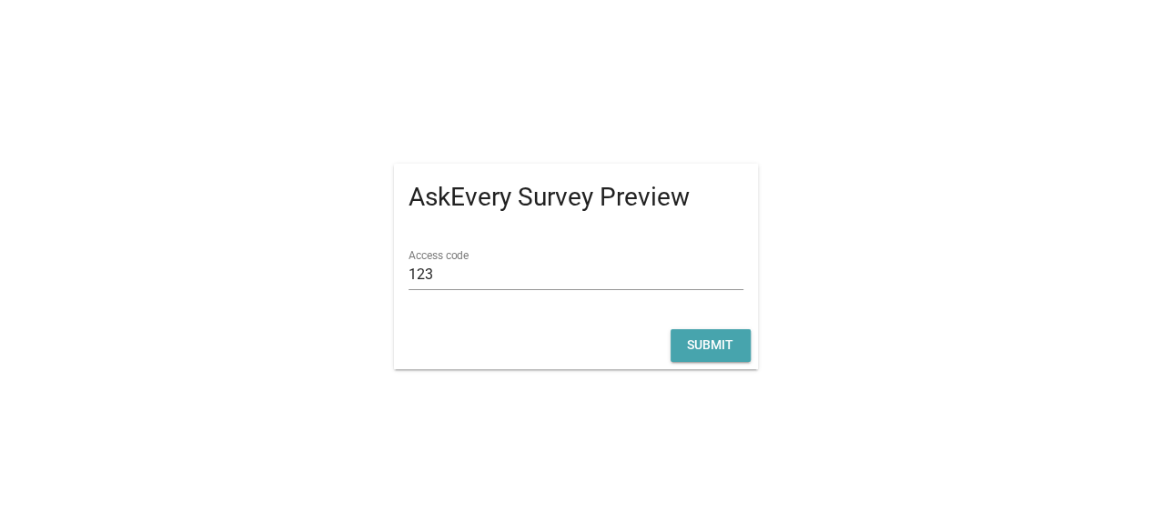
click at [721, 341] on div "Submit" at bounding box center [710, 345] width 51 height 19
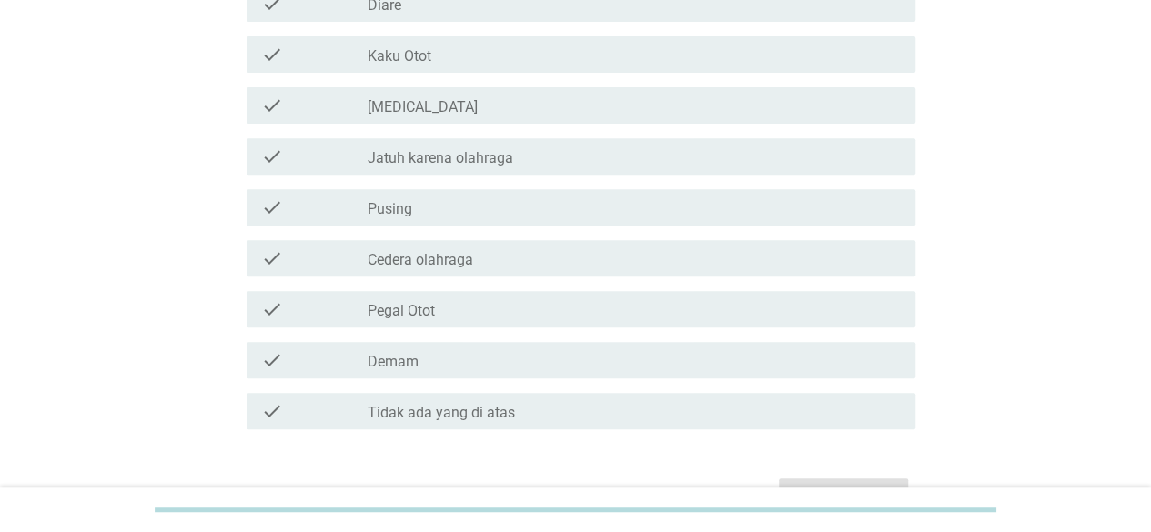
scroll to position [322, 0]
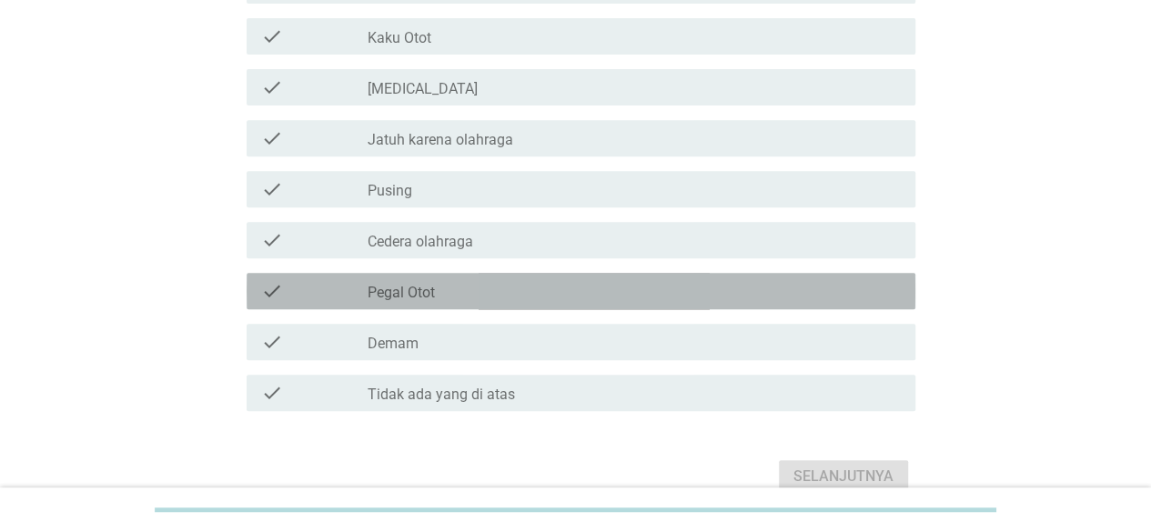
click at [496, 291] on div "check_box_outline_blank Pegal Otot" at bounding box center [633, 291] width 533 height 22
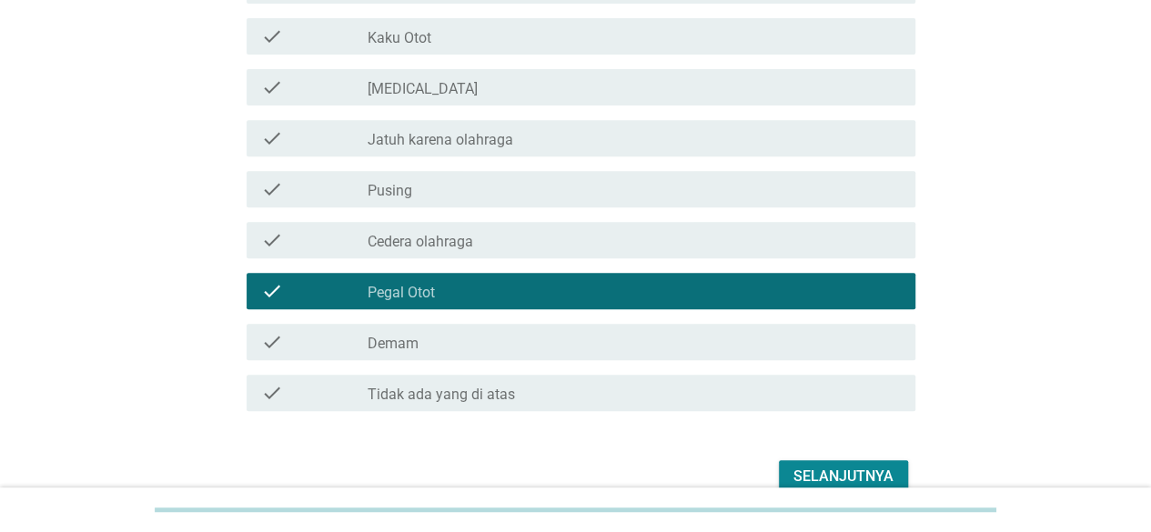
click at [814, 464] on button "Selanjutnya" at bounding box center [843, 476] width 129 height 33
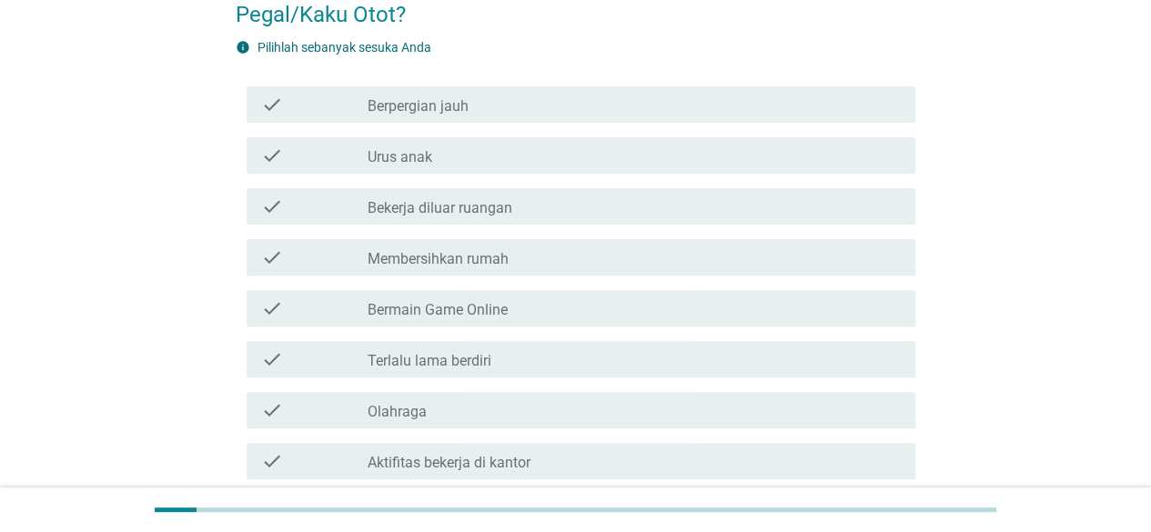
scroll to position [182, 0]
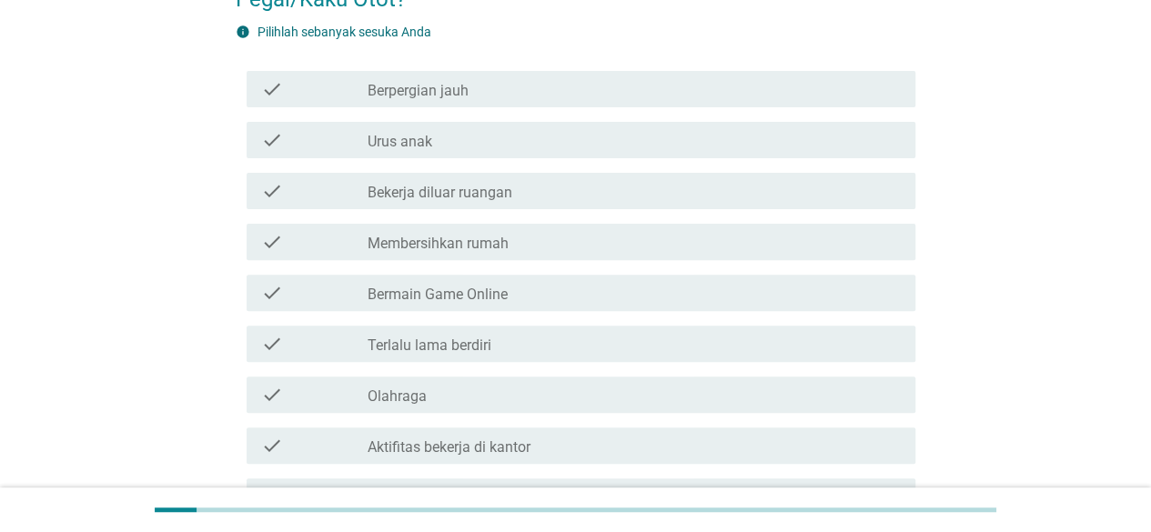
click at [559, 78] on div "check_box_outline_blank Berpergian jauh" at bounding box center [633, 89] width 533 height 22
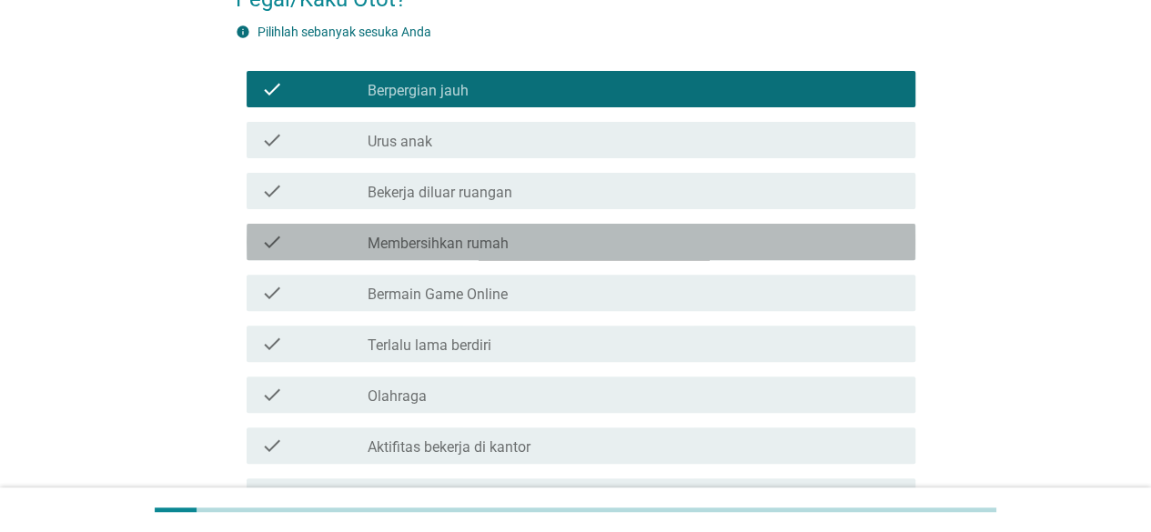
click at [559, 231] on div "check_box_outline_blank Membersihkan rumah" at bounding box center [633, 242] width 533 height 22
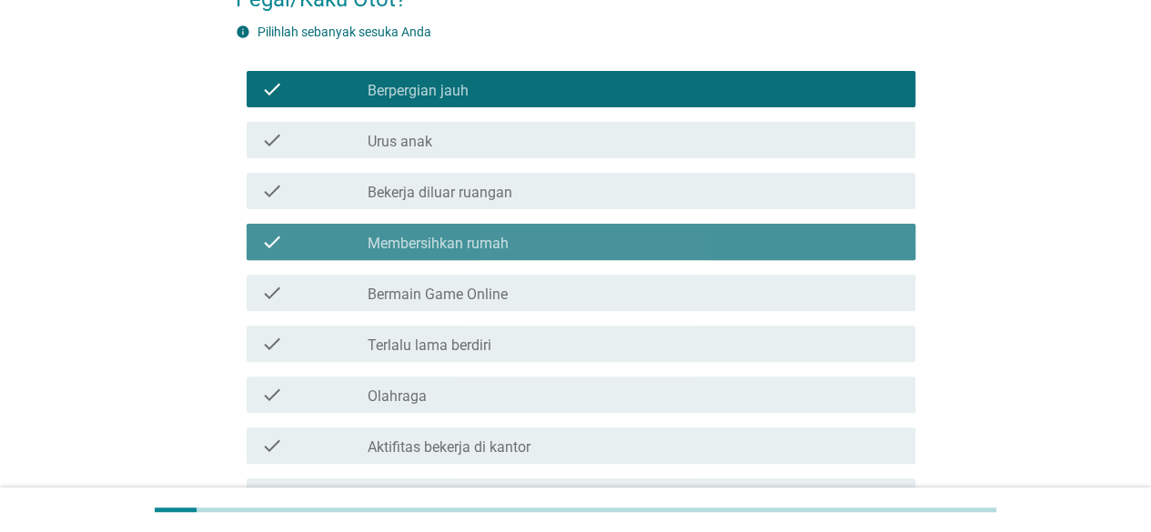
click at [559, 231] on div "check_box_outline_blank Membersihkan rumah" at bounding box center [633, 242] width 533 height 22
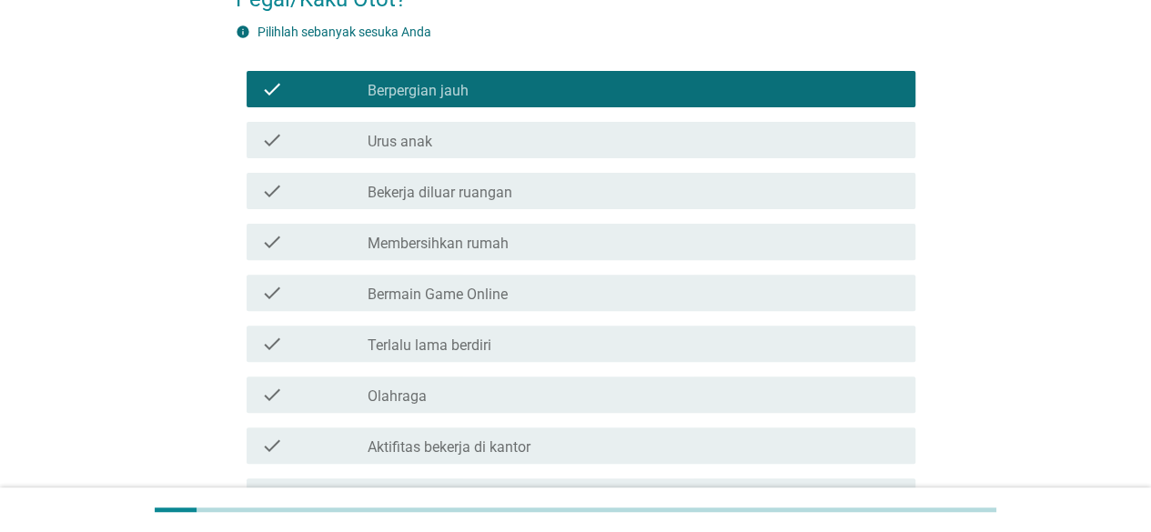
click at [527, 384] on div "check_box_outline_blank Olahraga" at bounding box center [633, 395] width 533 height 22
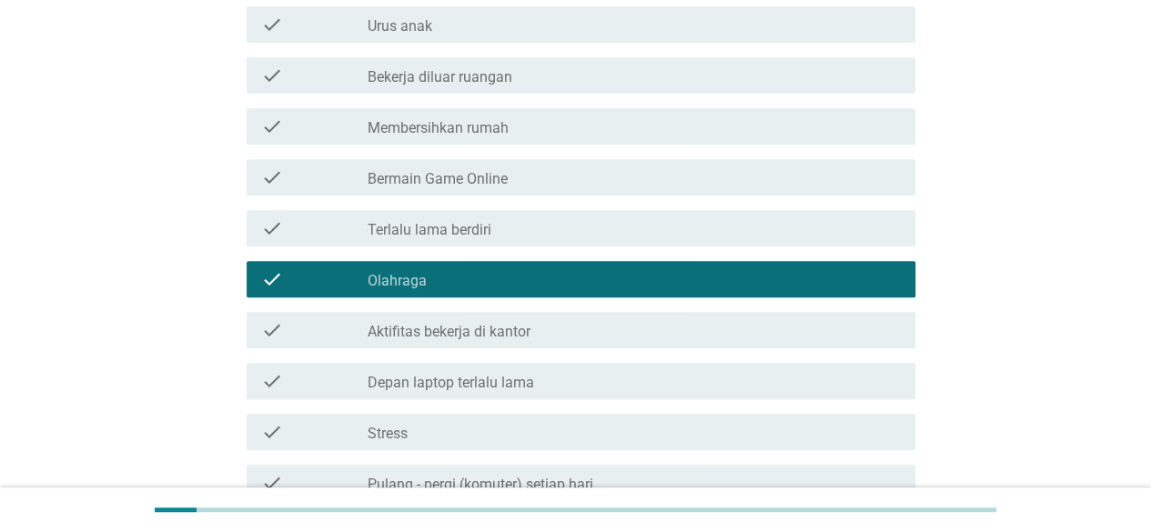
scroll to position [455, 0]
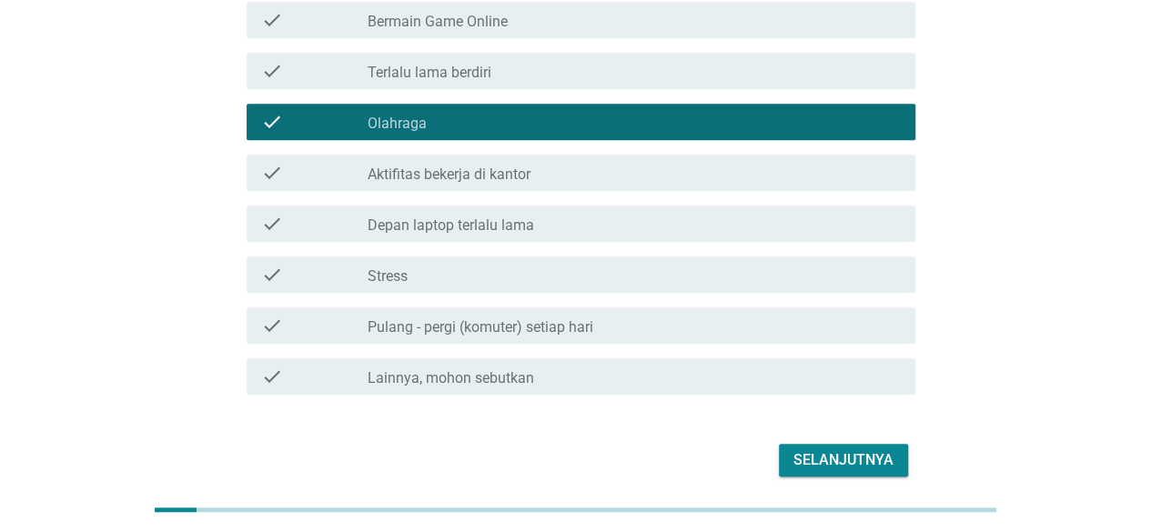
click at [840, 449] on div "Selanjutnya" at bounding box center [843, 460] width 100 height 22
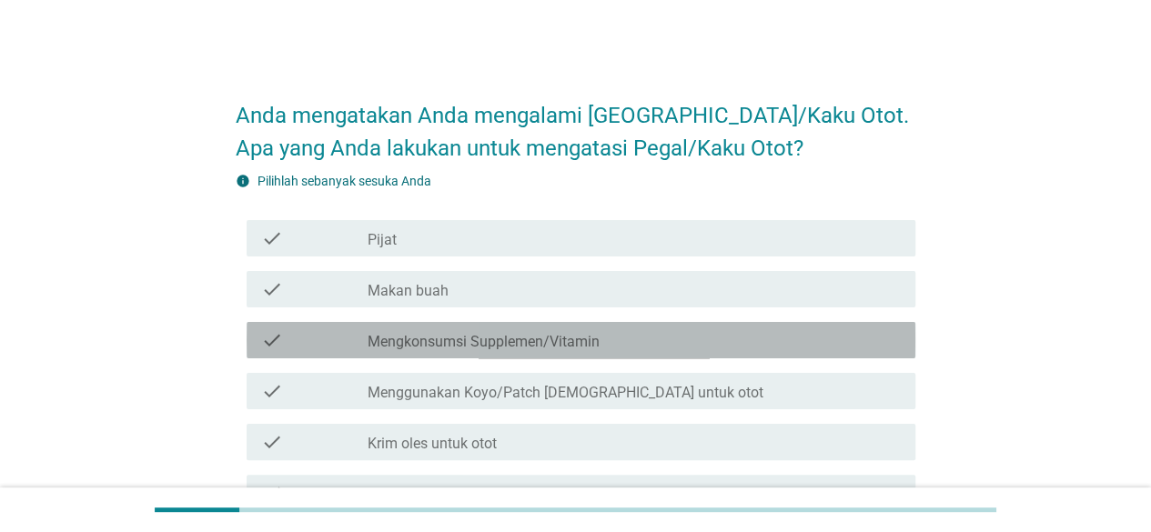
click at [598, 340] on label "Mengkonsumsi Supplemen/Vitamin" at bounding box center [483, 342] width 232 height 18
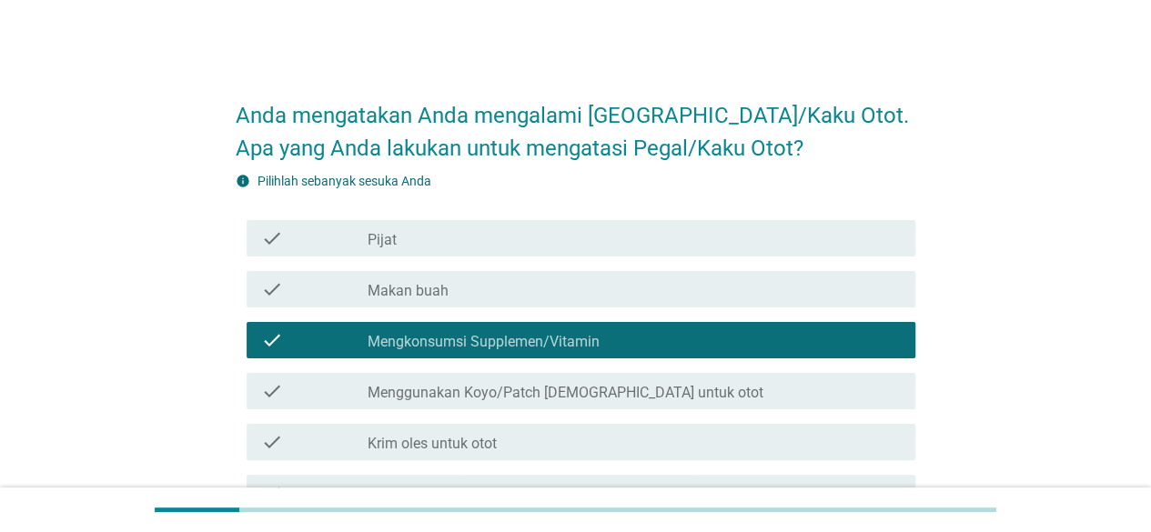
click at [529, 445] on div "check_box_outline_blank Krim oles untuk otot" at bounding box center [633, 442] width 533 height 22
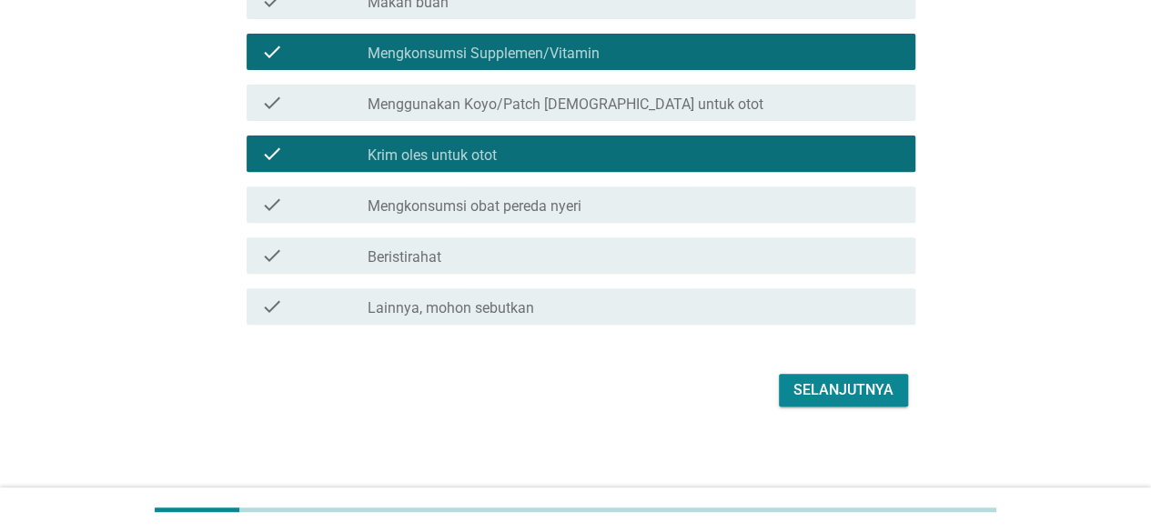
scroll to position [293, 0]
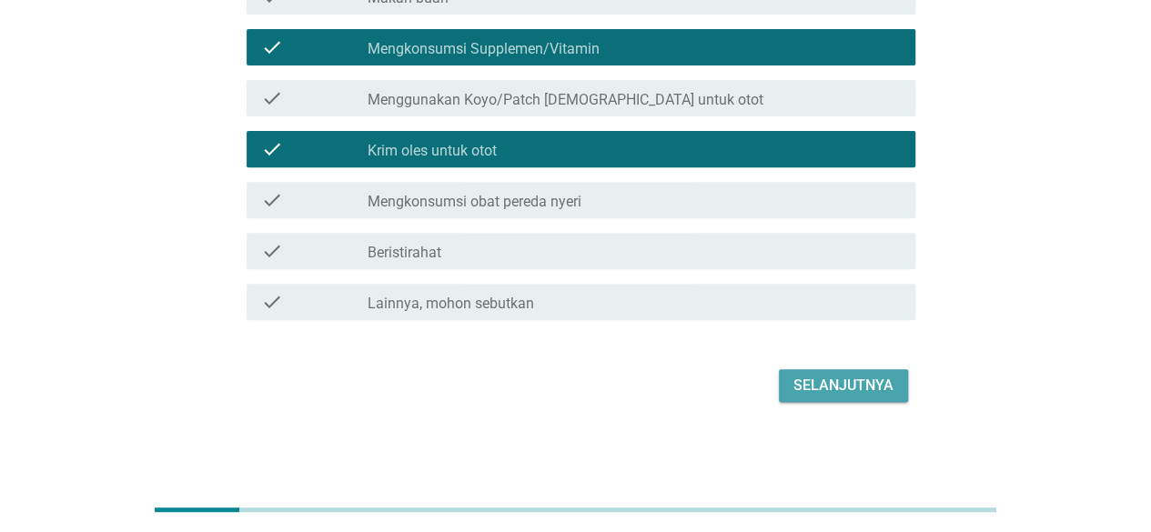
click at [813, 382] on div "Selanjutnya" at bounding box center [843, 386] width 100 height 22
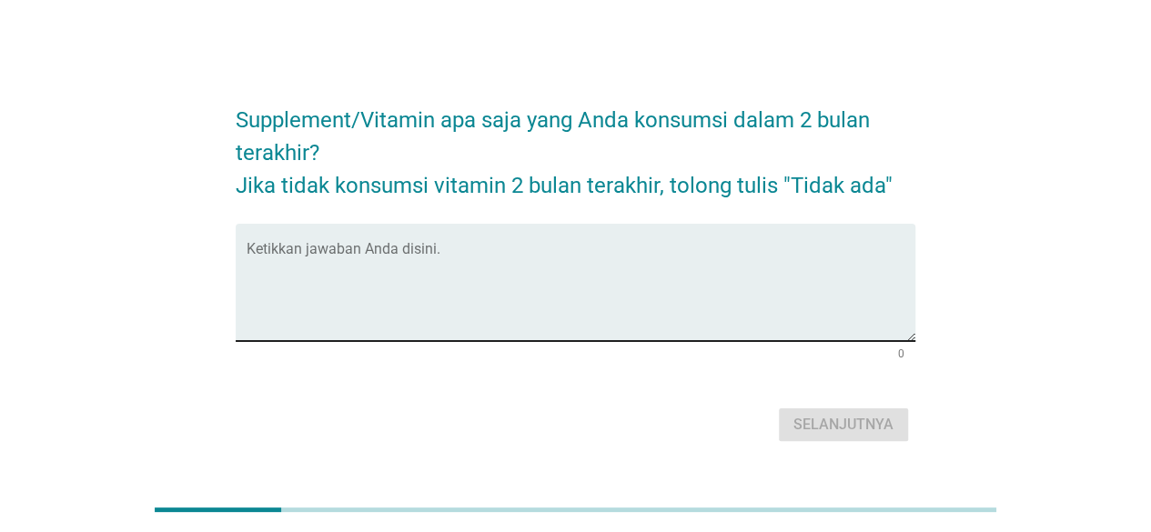
click at [515, 278] on textarea "Ketikkan jawaban Anda disini." at bounding box center [581, 294] width 669 height 96
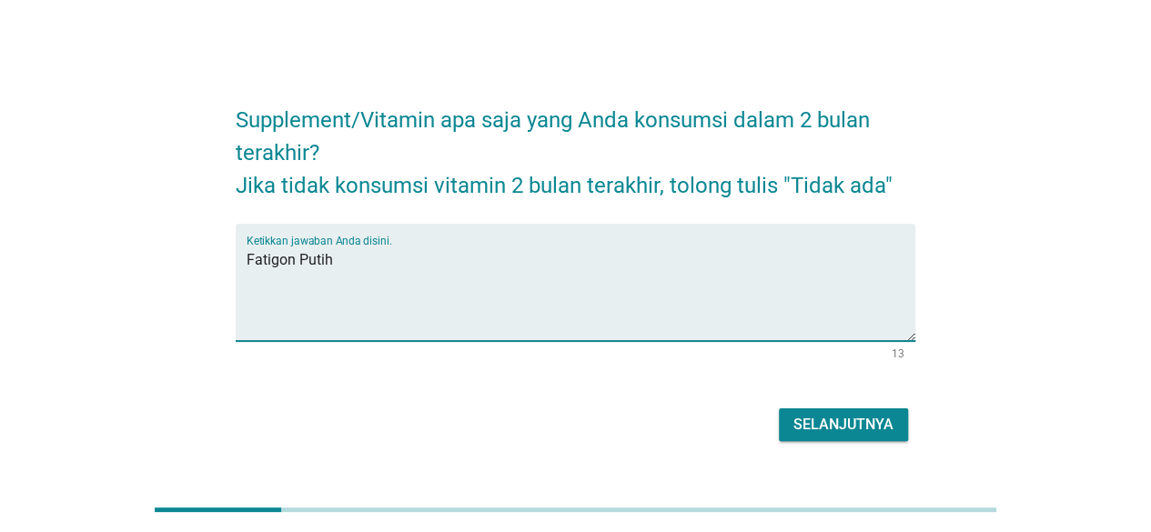
type textarea "Fatigon Putih"
click at [833, 428] on div "Selanjutnya" at bounding box center [843, 425] width 100 height 22
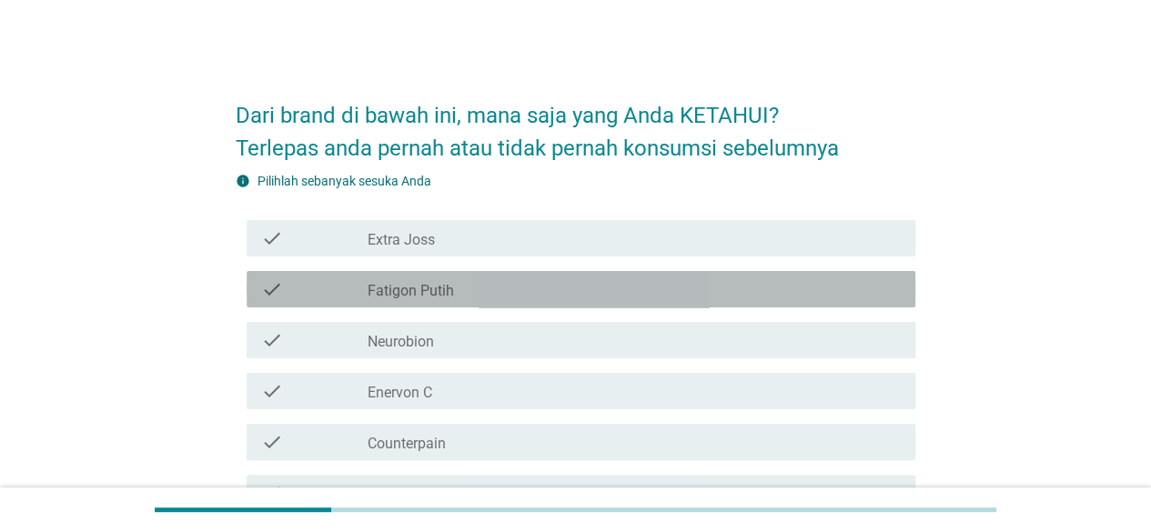
click at [549, 283] on div "check_box_outline_blank Fatigon Putih" at bounding box center [633, 289] width 533 height 22
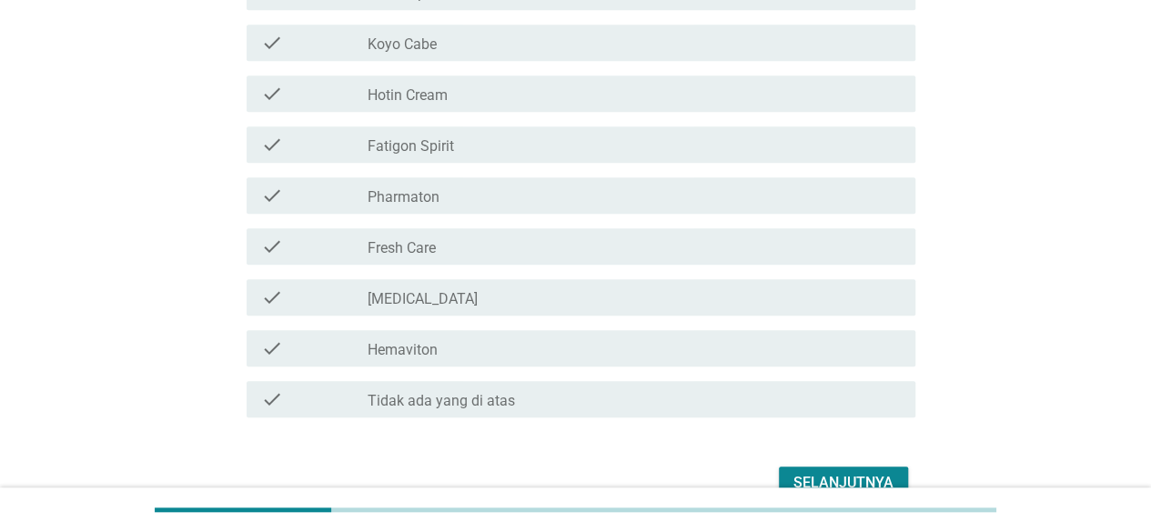
scroll to position [455, 0]
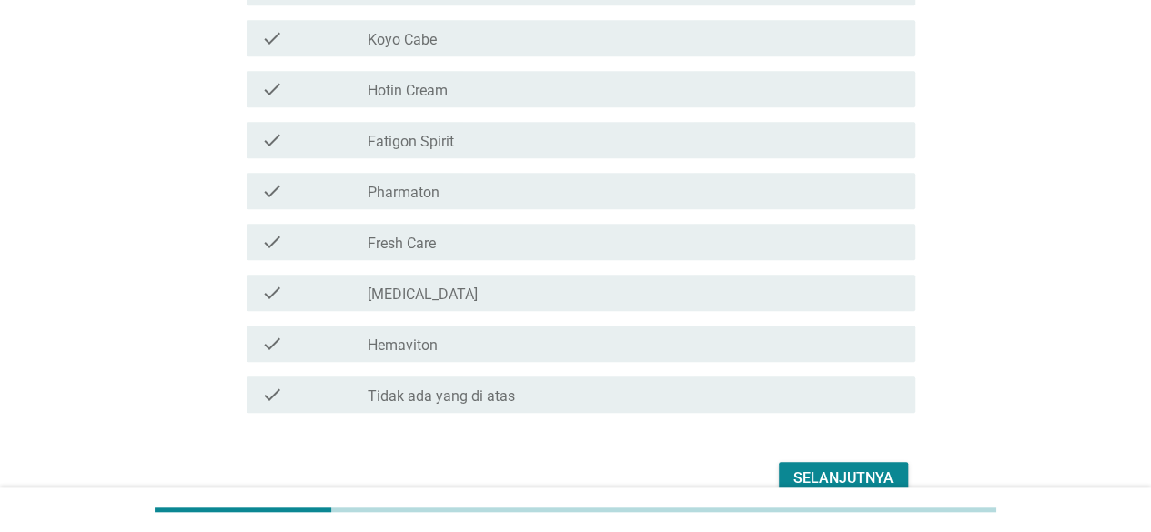
click at [846, 477] on div "Selanjutnya" at bounding box center [843, 479] width 100 height 22
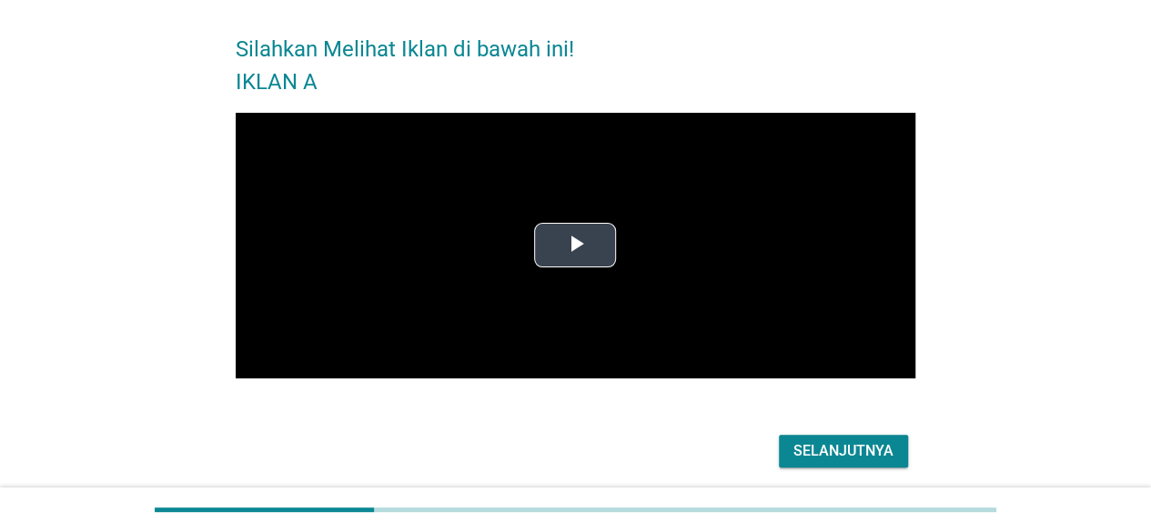
scroll to position [132, 0]
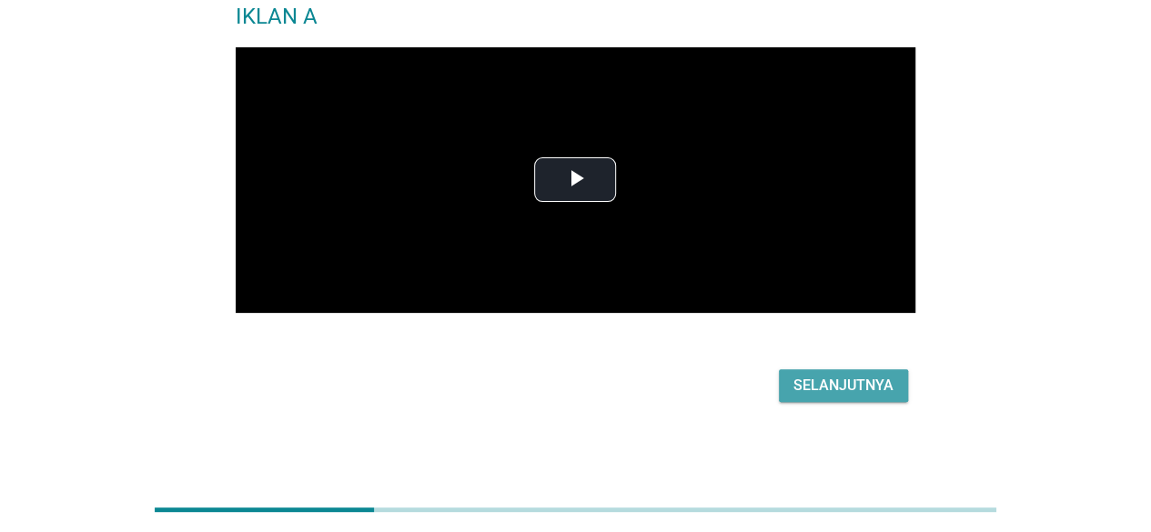
click at [825, 383] on div "Selanjutnya" at bounding box center [843, 386] width 100 height 22
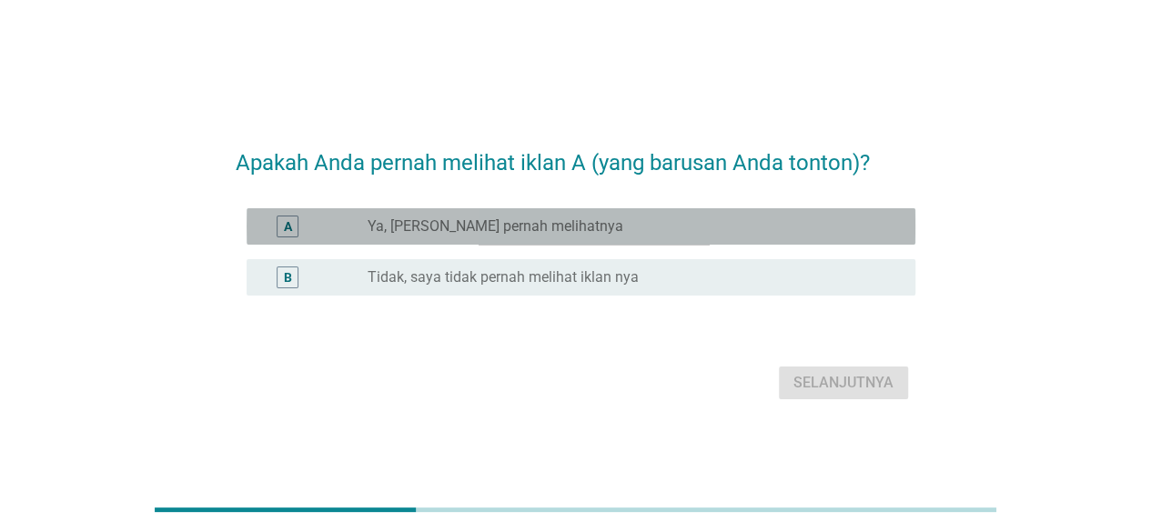
click at [488, 219] on label "Ya, [PERSON_NAME] pernah melihatnya" at bounding box center [495, 226] width 256 height 18
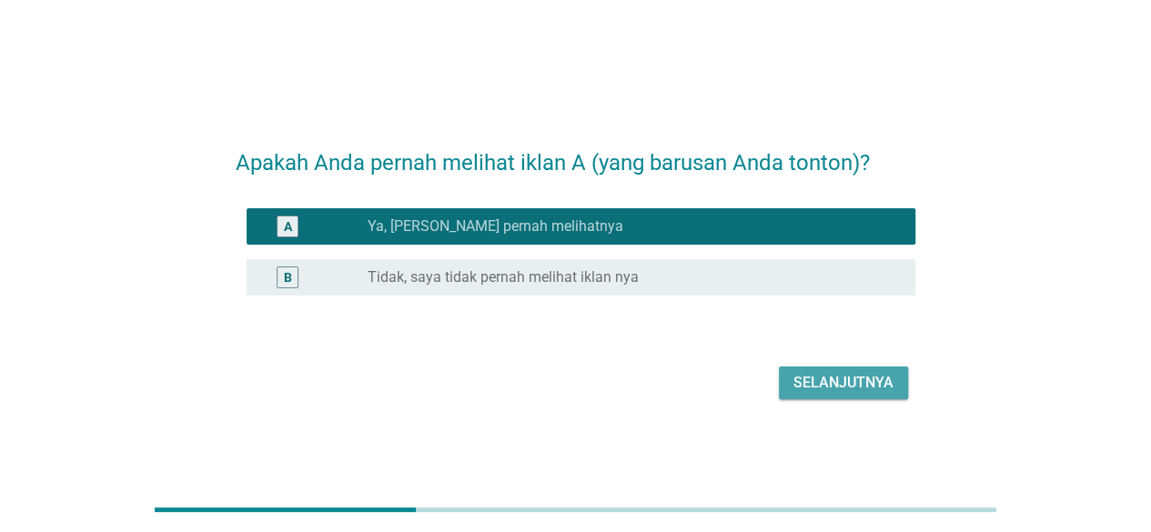
click at [859, 378] on div "Selanjutnya" at bounding box center [843, 383] width 100 height 22
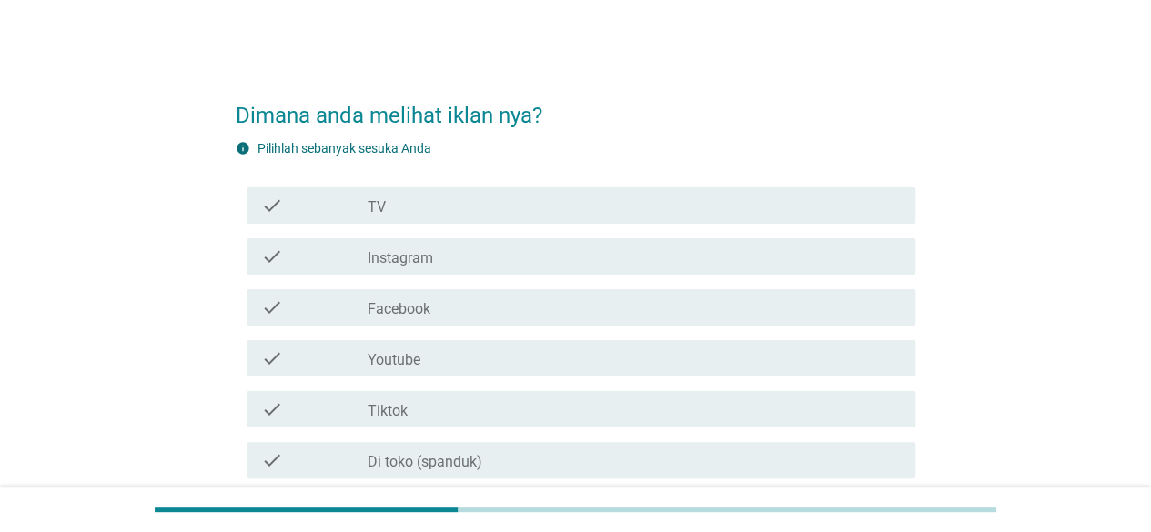
click at [589, 407] on div "check_box_outline_blank Tiktok" at bounding box center [633, 409] width 533 height 22
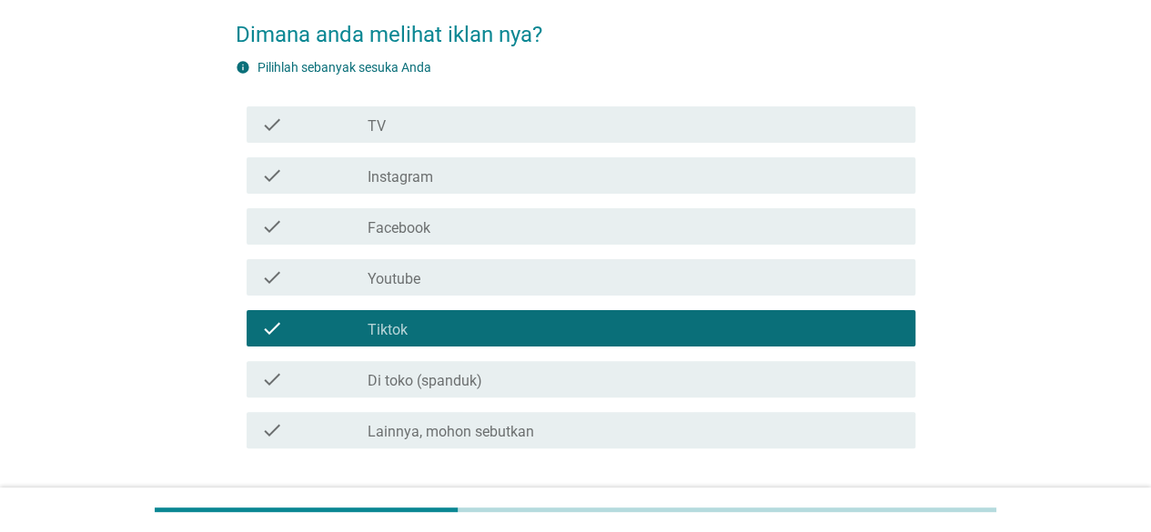
scroll to position [209, 0]
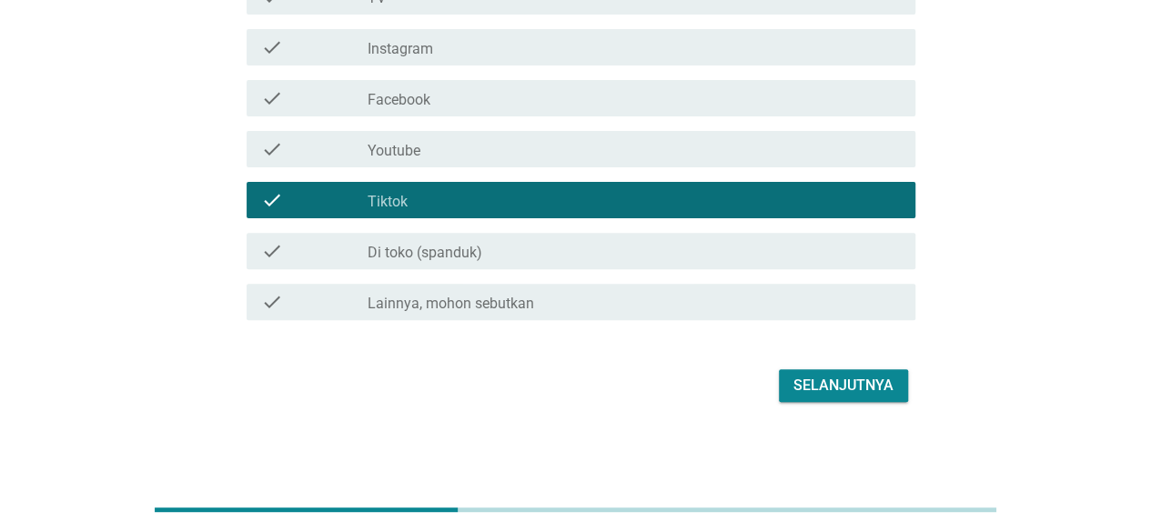
click at [822, 386] on div "Selanjutnya" at bounding box center [843, 386] width 100 height 22
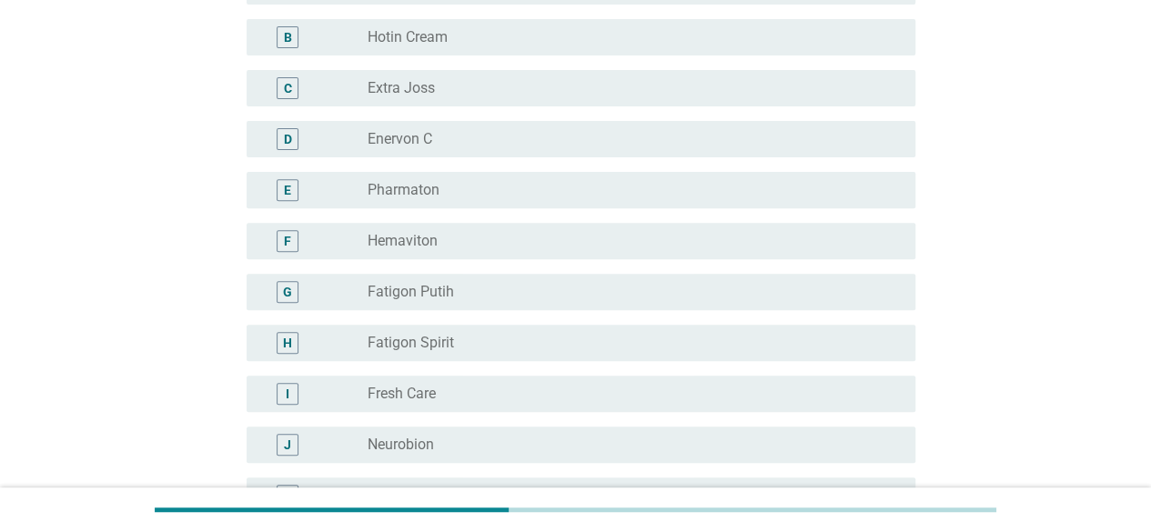
scroll to position [364, 0]
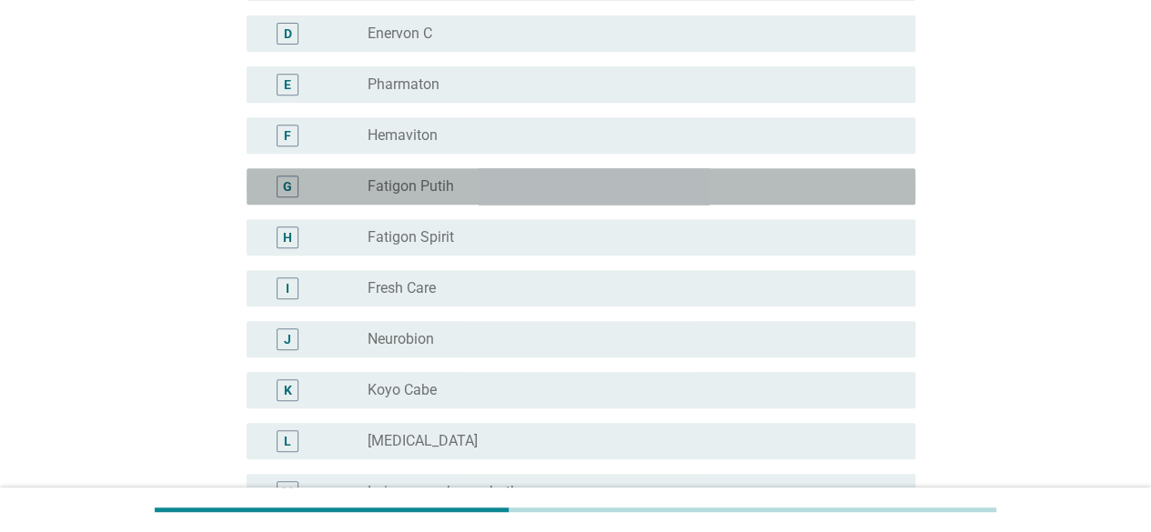
click at [555, 180] on div "radio_button_unchecked Fatigon Putih" at bounding box center [626, 186] width 518 height 18
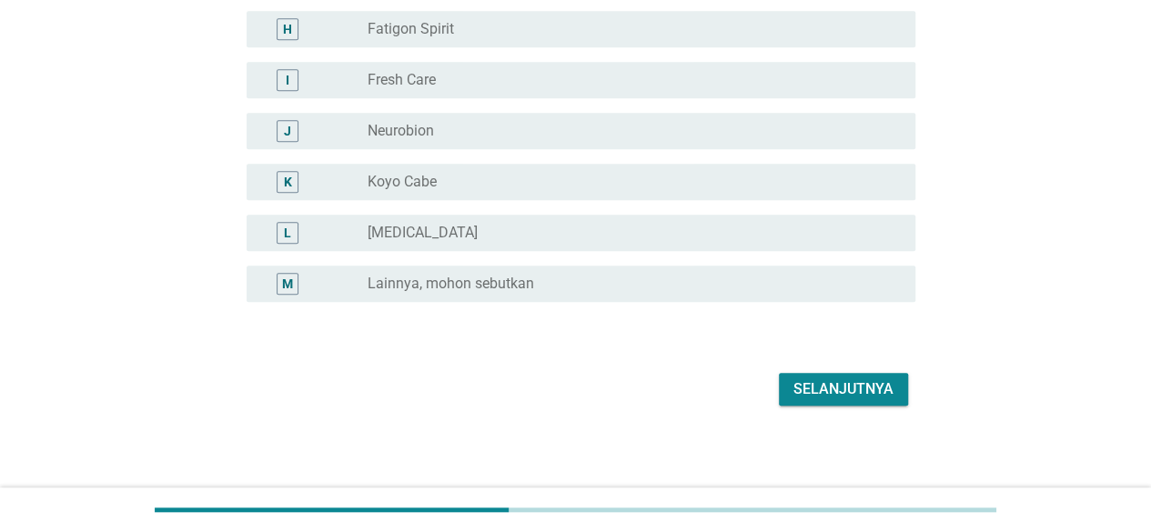
scroll to position [575, 0]
click at [819, 381] on div "Selanjutnya" at bounding box center [843, 387] width 100 height 22
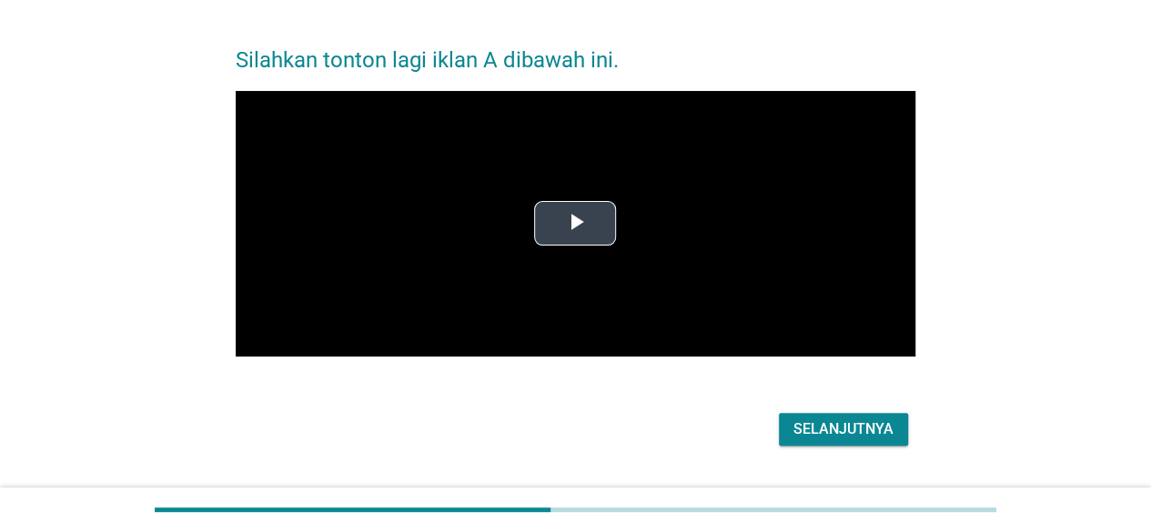
scroll to position [99, 0]
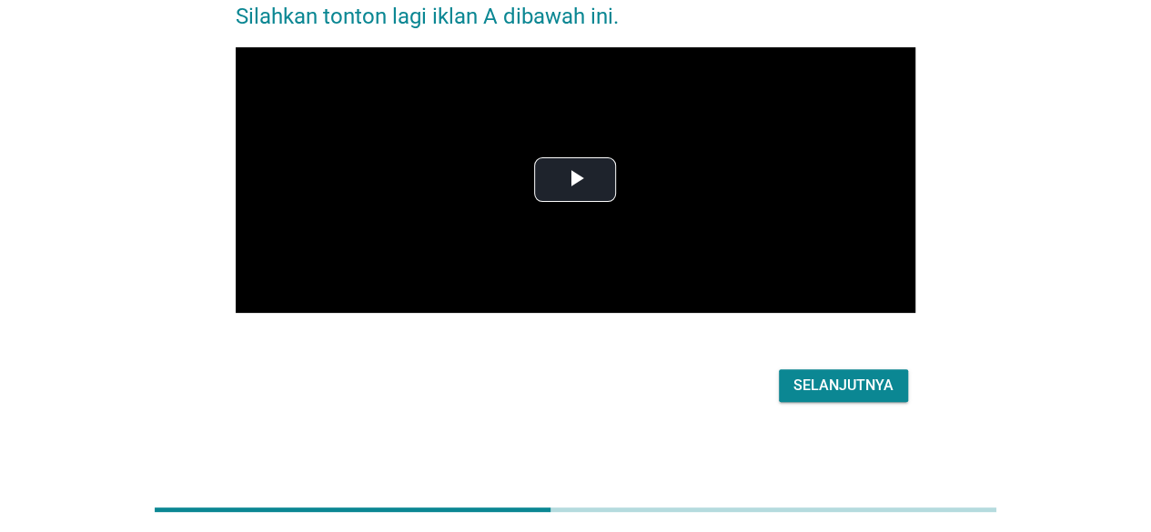
click at [810, 386] on div "Selanjutnya" at bounding box center [843, 386] width 100 height 22
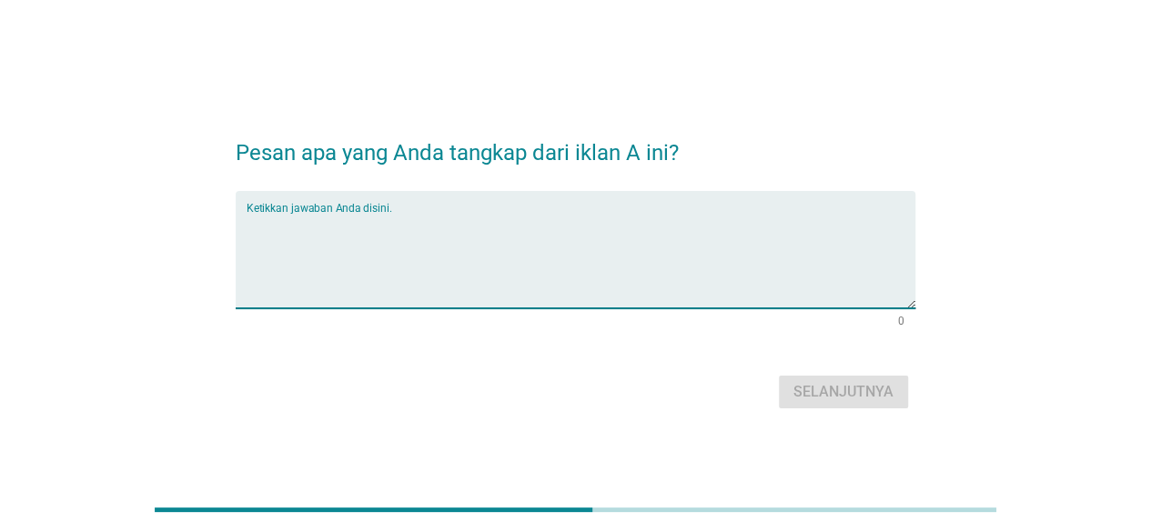
click at [498, 228] on textarea "Ketikkan jawaban Anda disini." at bounding box center [581, 261] width 669 height 96
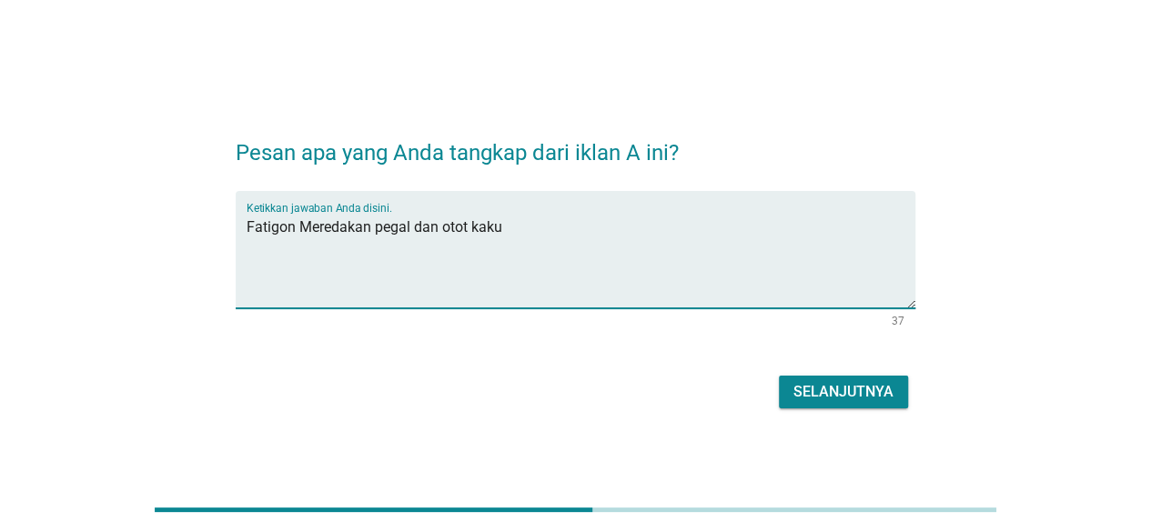
type textarea "Fatigon Meredakan pegal dan otot kaku"
click at [849, 396] on div "Selanjutnya" at bounding box center [843, 392] width 100 height 22
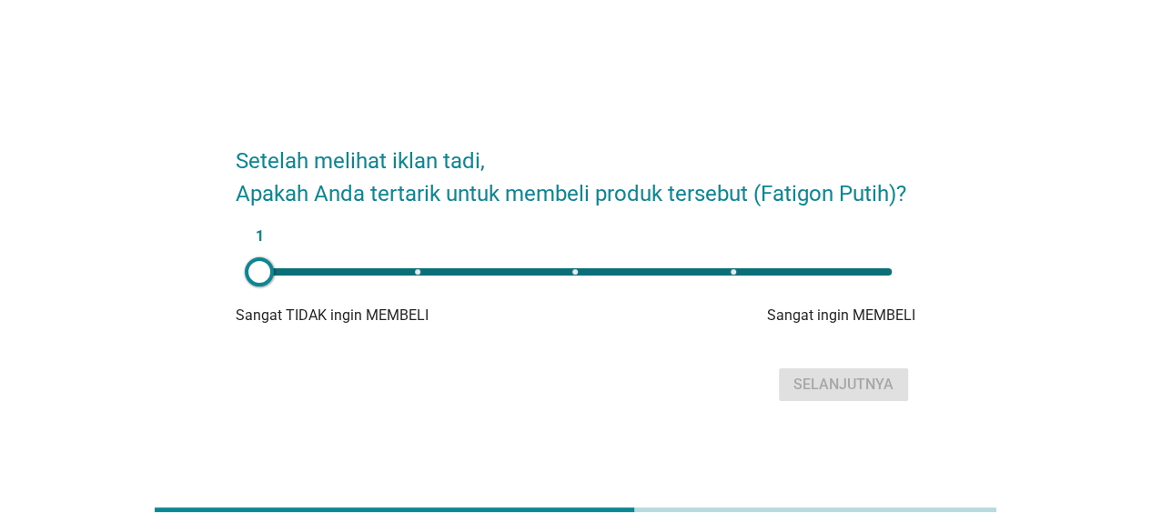
type input "3"
drag, startPoint x: 264, startPoint y: 270, endPoint x: 577, endPoint y: 321, distance: 317.0
click at [577, 321] on div "3 Sangat TIDAK ingin MEMBELI Sangat ingin MEMBELI" at bounding box center [575, 290] width 679 height 73
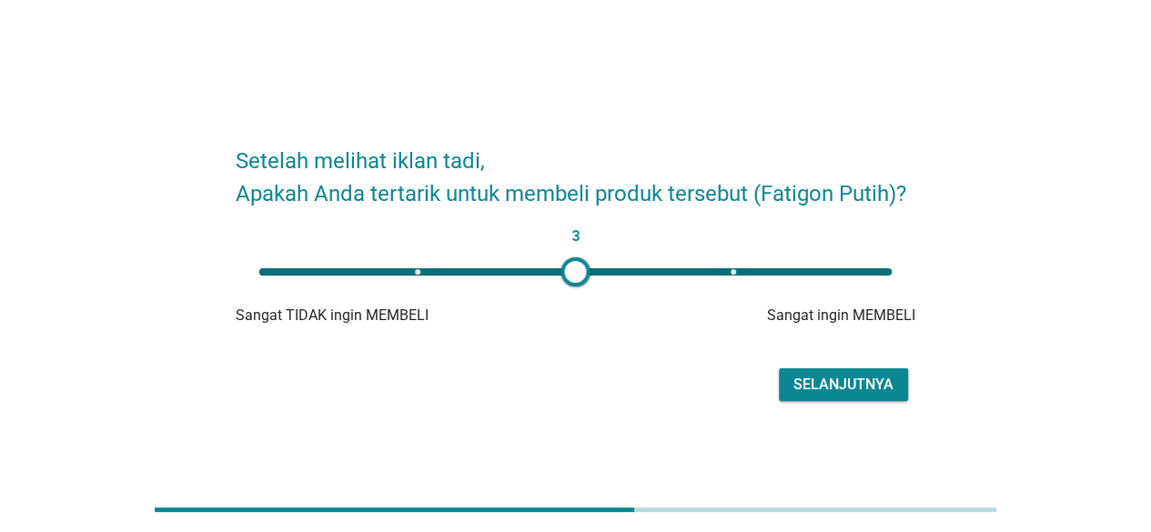
click at [827, 380] on div "Selanjutnya" at bounding box center [843, 385] width 100 height 22
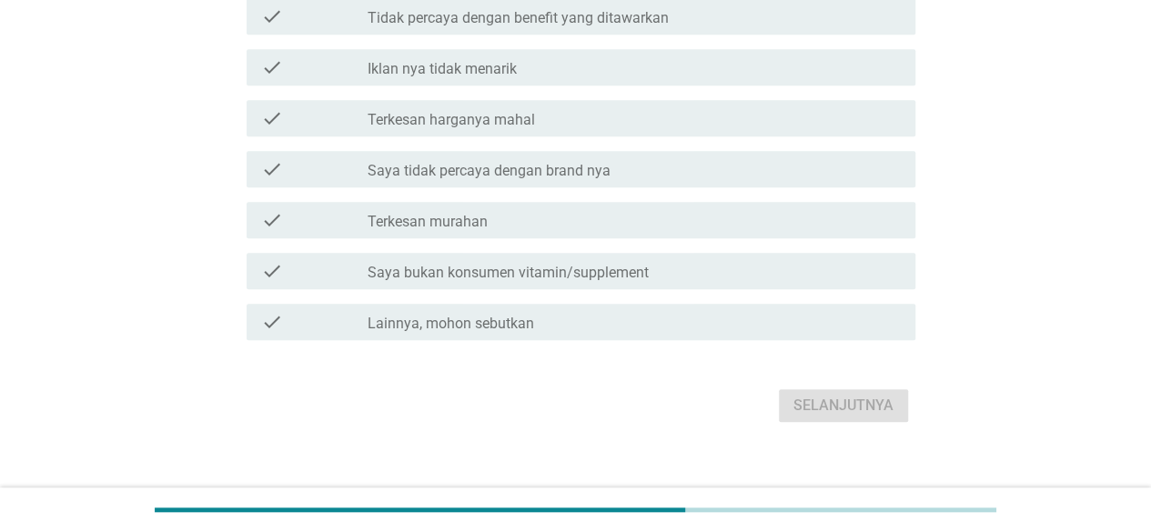
scroll to position [428, 0]
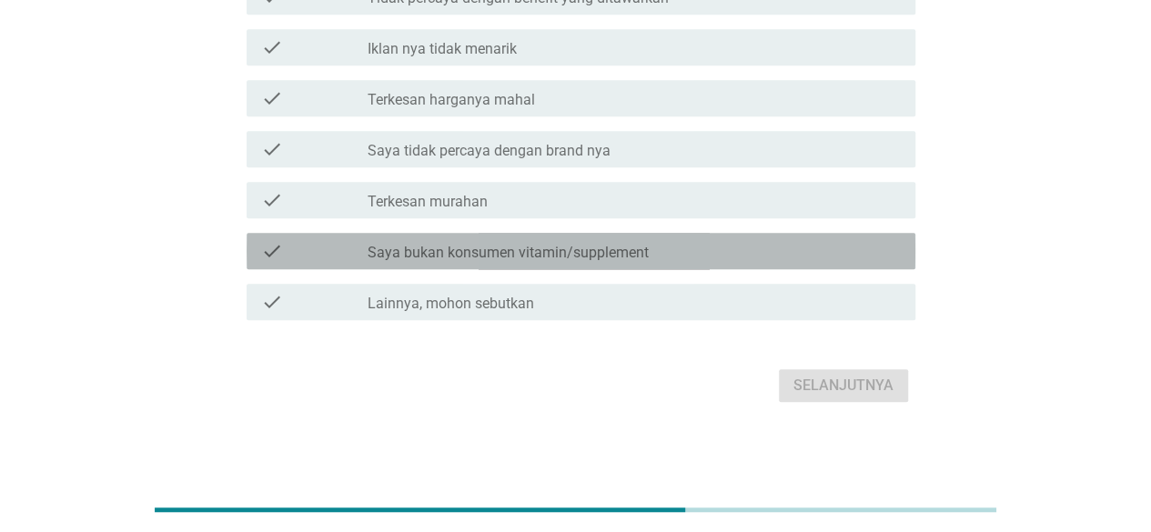
click at [553, 261] on label "Saya bukan konsumen vitamin/supplement" at bounding box center [507, 253] width 281 height 18
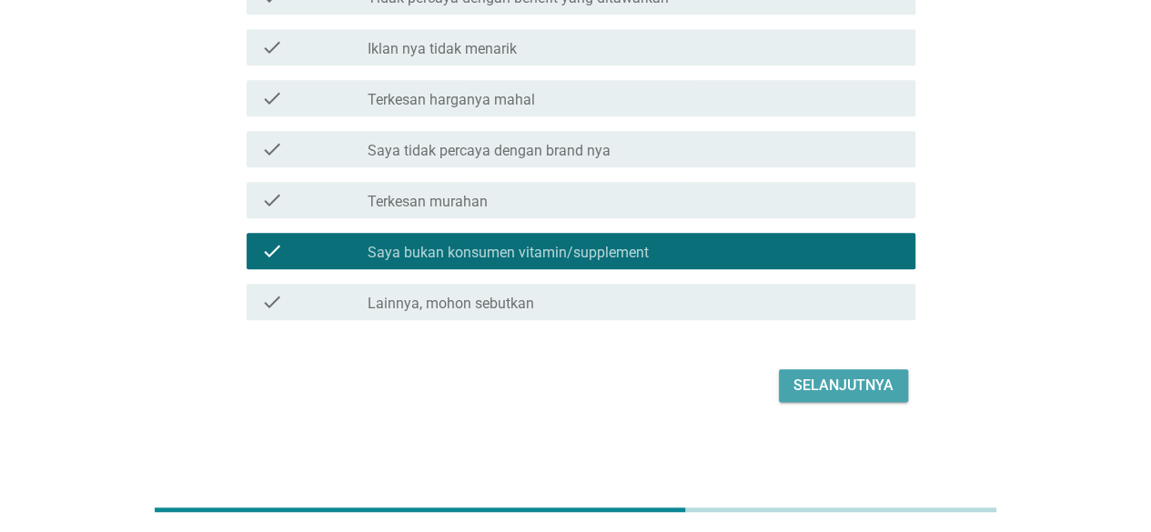
click at [858, 388] on div "Selanjutnya" at bounding box center [843, 386] width 100 height 22
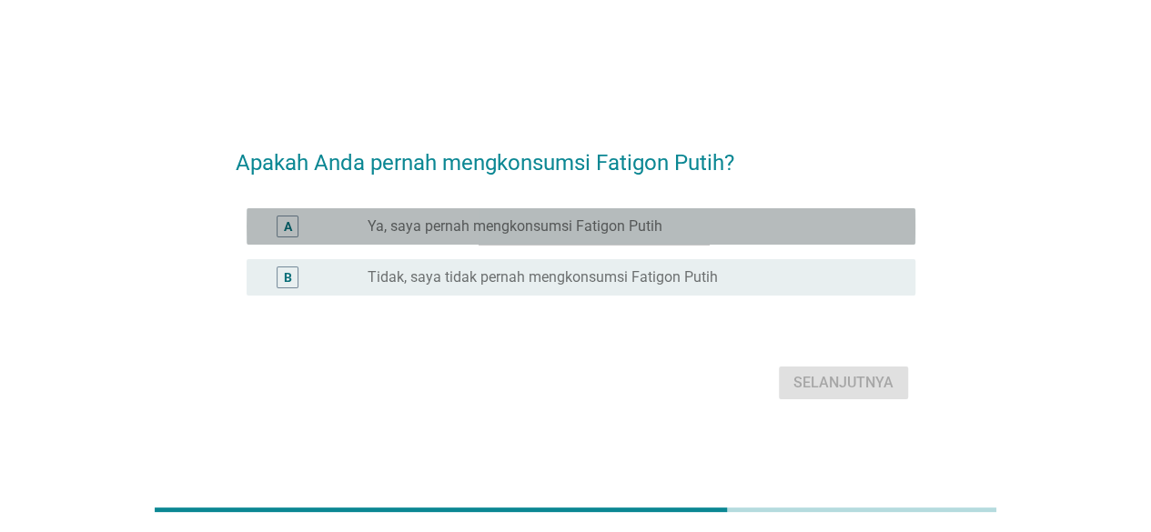
click at [498, 228] on label "Ya, saya pernah mengkonsumsi Fatigon Putih" at bounding box center [514, 226] width 295 height 18
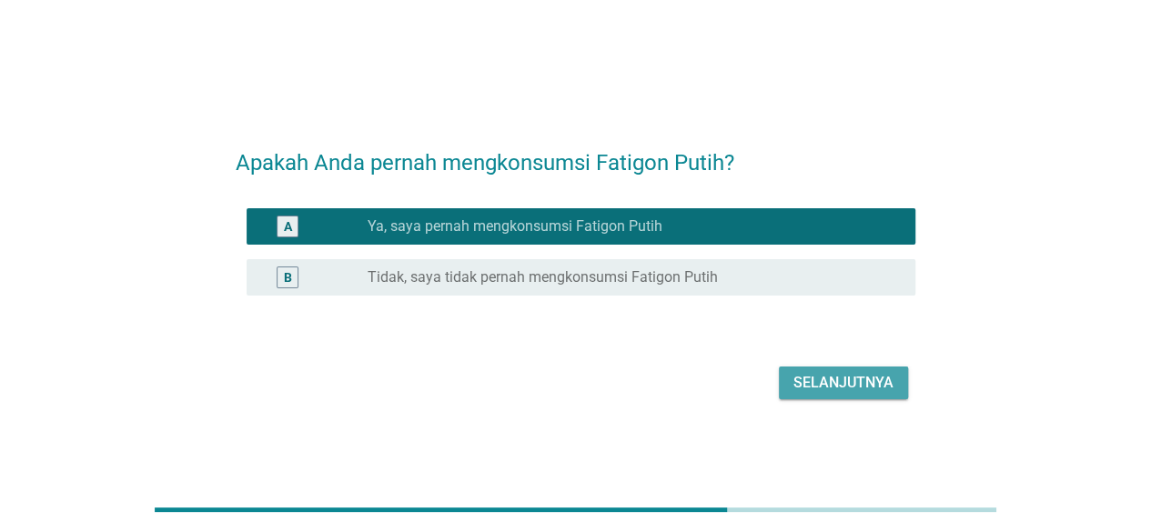
click at [834, 375] on div "Selanjutnya" at bounding box center [843, 383] width 100 height 22
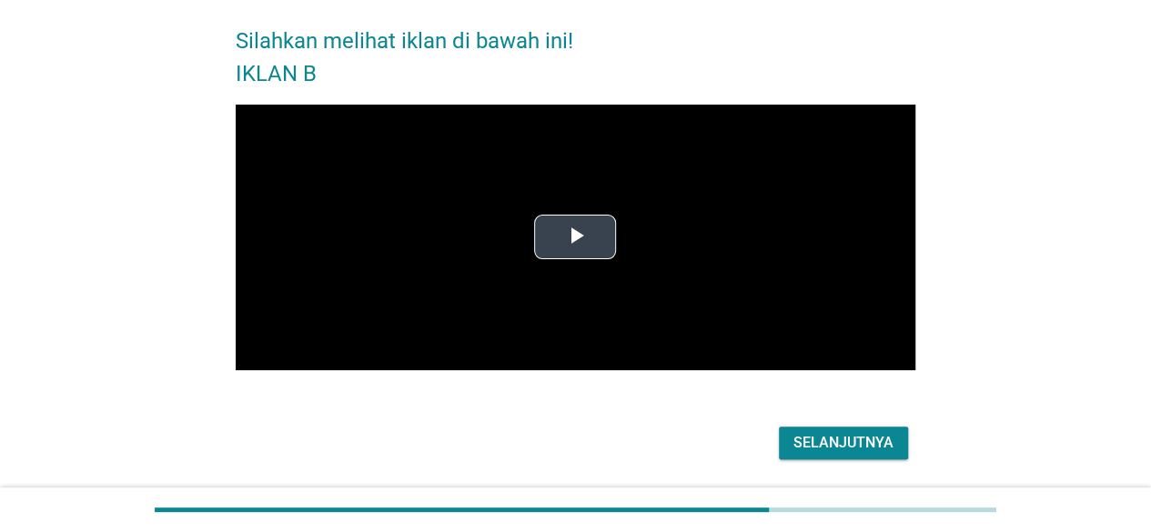
scroll to position [132, 0]
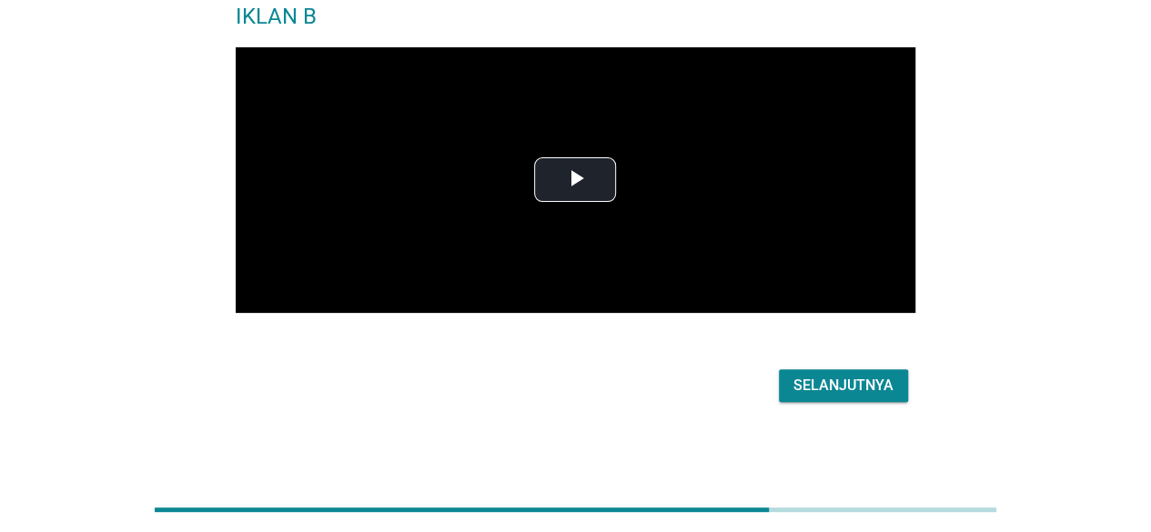
click at [817, 379] on div "Selanjutnya" at bounding box center [843, 386] width 100 height 22
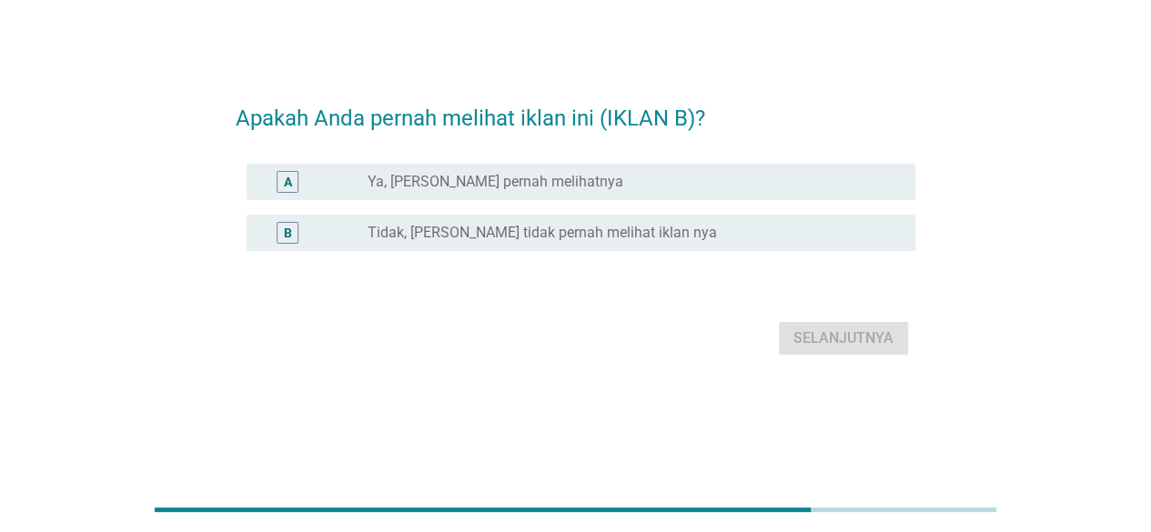
scroll to position [0, 0]
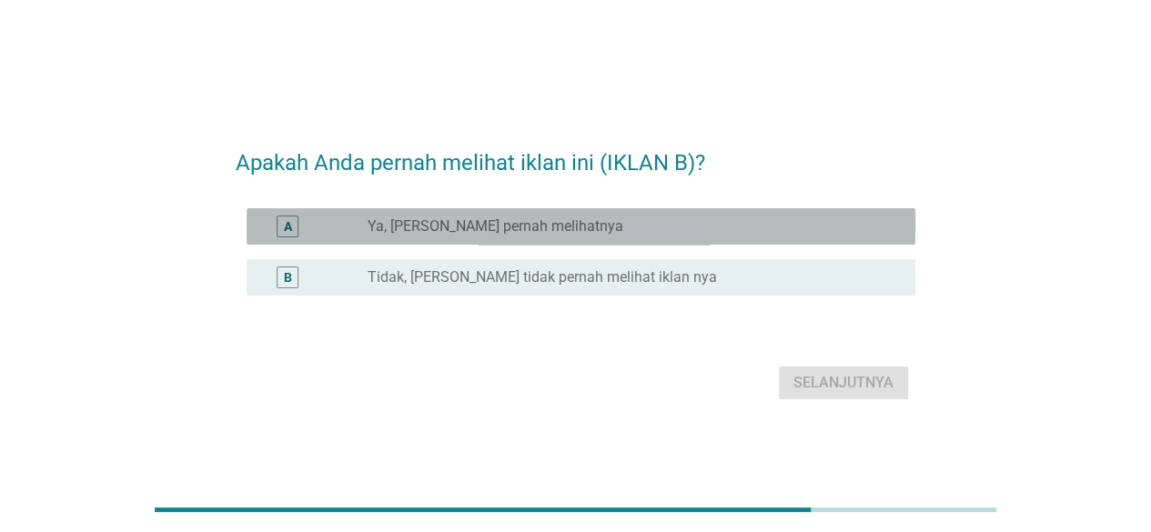
click at [541, 227] on label "Ya, [PERSON_NAME] pernah melihatnya" at bounding box center [495, 226] width 256 height 18
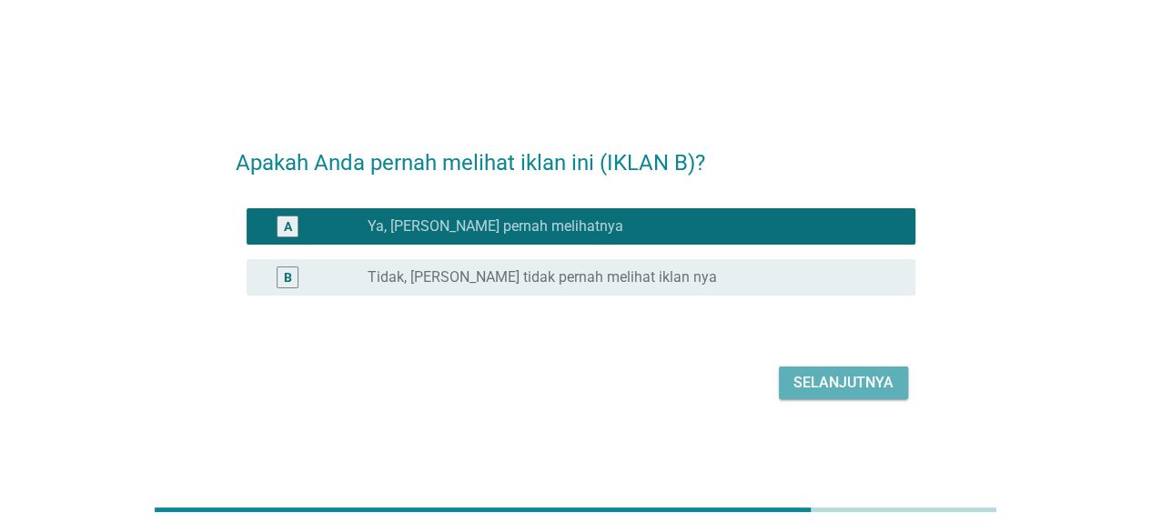
click at [846, 393] on button "Selanjutnya" at bounding box center [843, 383] width 129 height 33
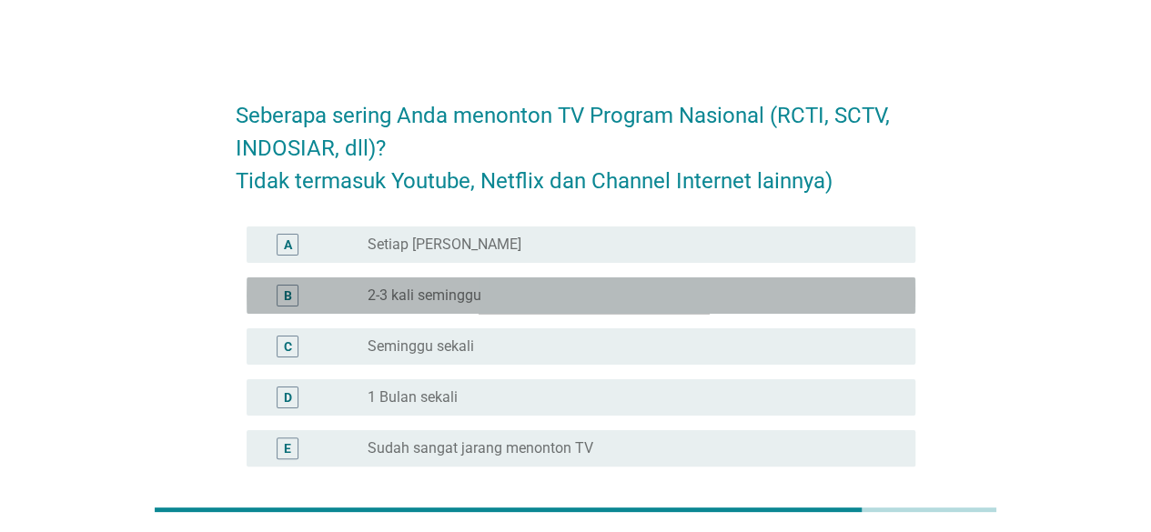
click at [524, 293] on div "radio_button_unchecked 2-3 kali seminggu" at bounding box center [626, 296] width 518 height 18
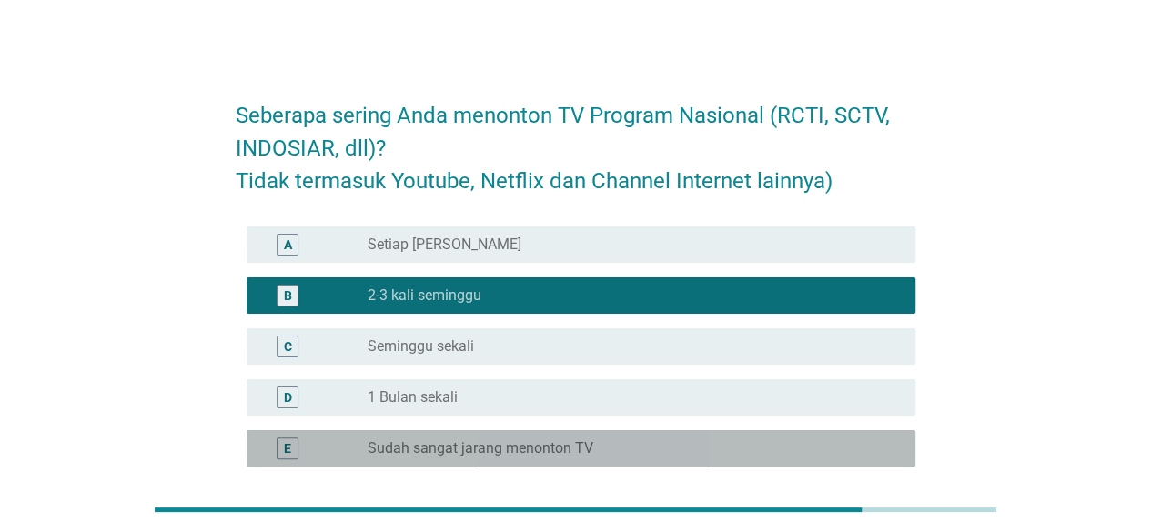
click at [553, 446] on label "Sudah sangat jarang menonton TV" at bounding box center [480, 448] width 226 height 18
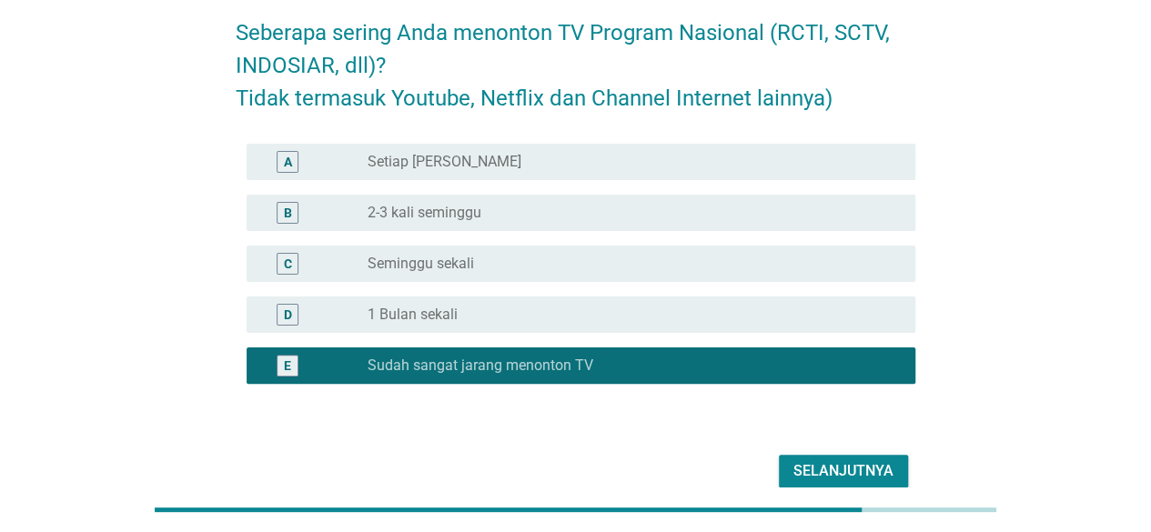
scroll to position [167, 0]
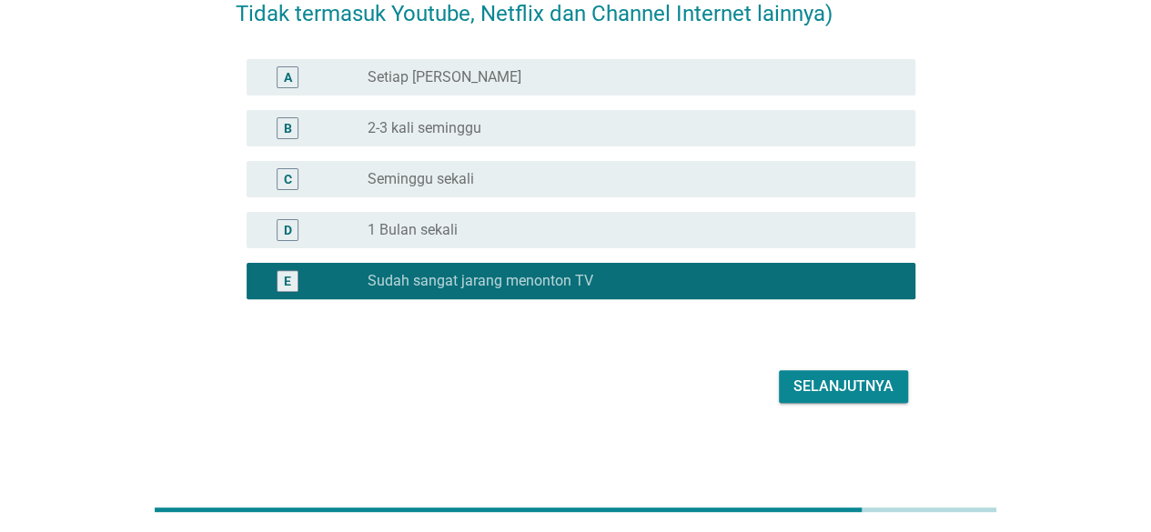
click at [830, 384] on div "Selanjutnya" at bounding box center [843, 387] width 100 height 22
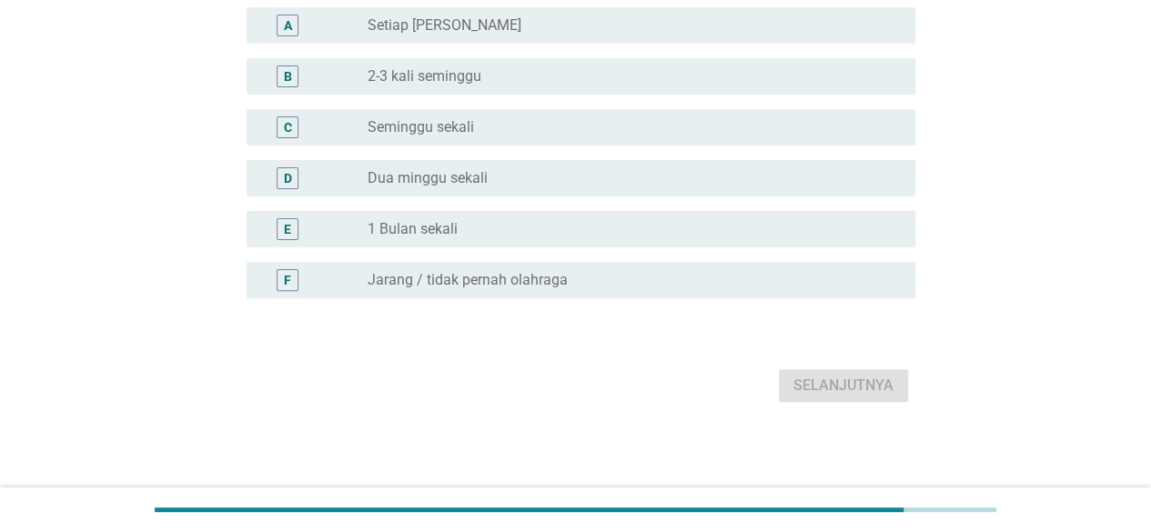
scroll to position [0, 0]
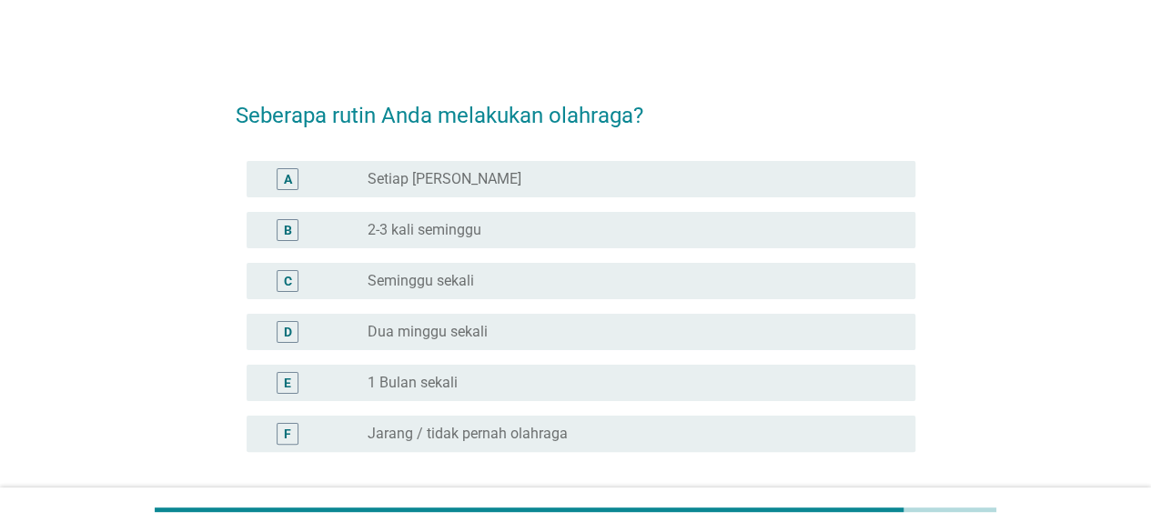
click at [524, 281] on div "radio_button_unchecked Seminggu sekali" at bounding box center [626, 281] width 518 height 18
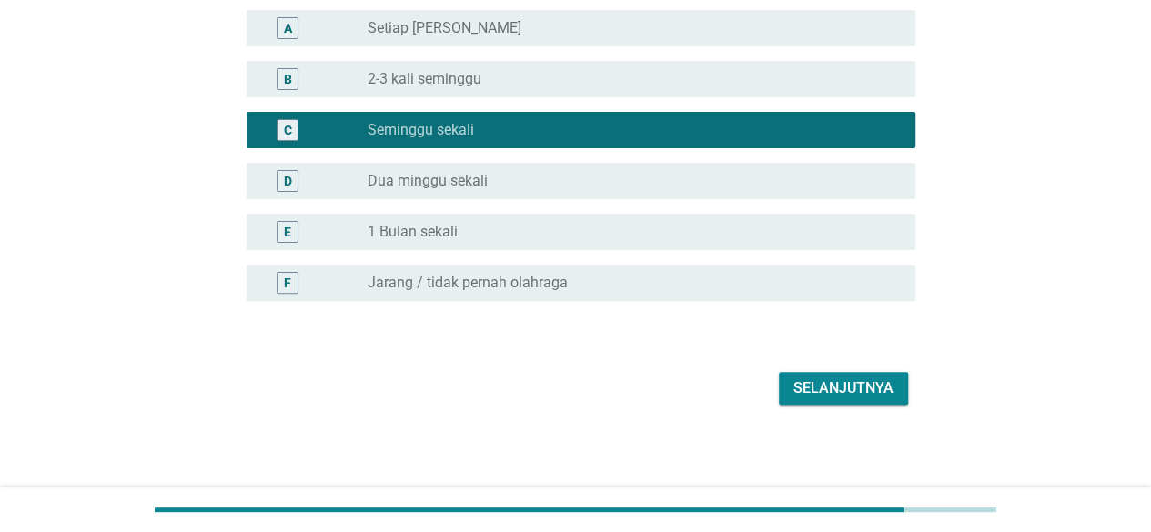
scroll to position [153, 0]
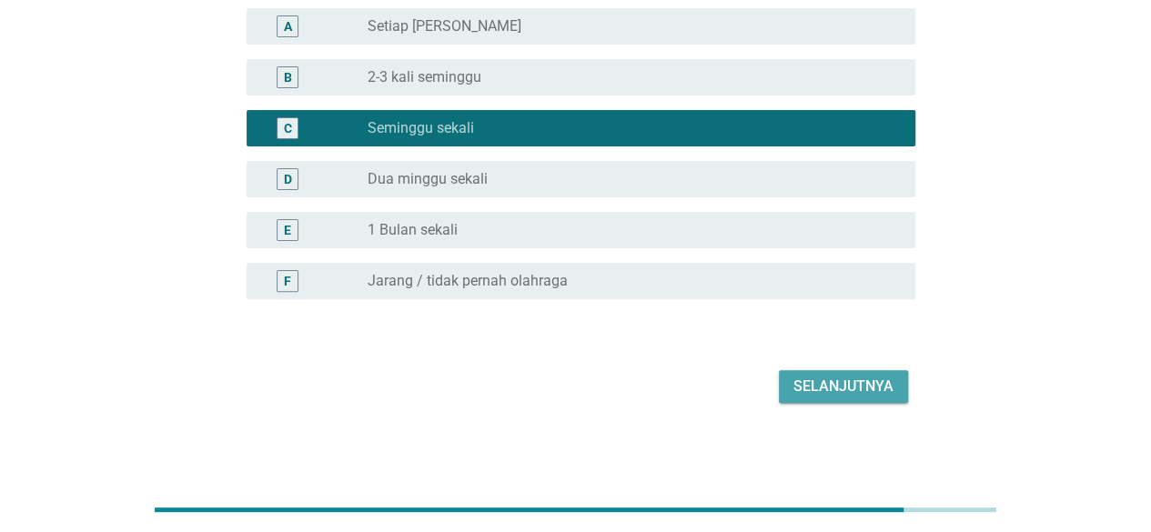
click at [870, 381] on div "Selanjutnya" at bounding box center [843, 387] width 100 height 22
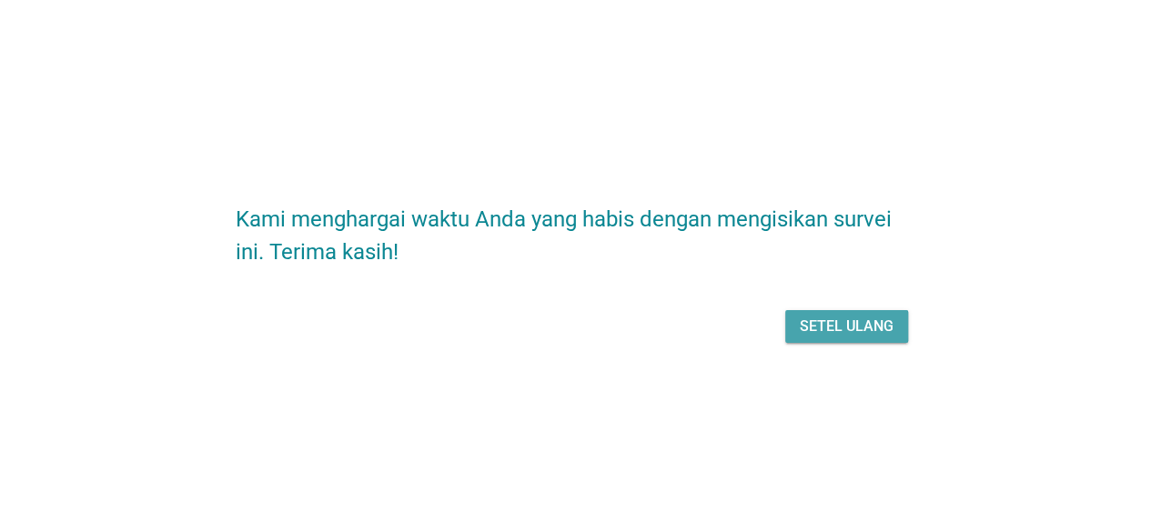
click at [838, 336] on div "Setel ulang" at bounding box center [847, 327] width 94 height 22
